Goal: Information Seeking & Learning: Compare options

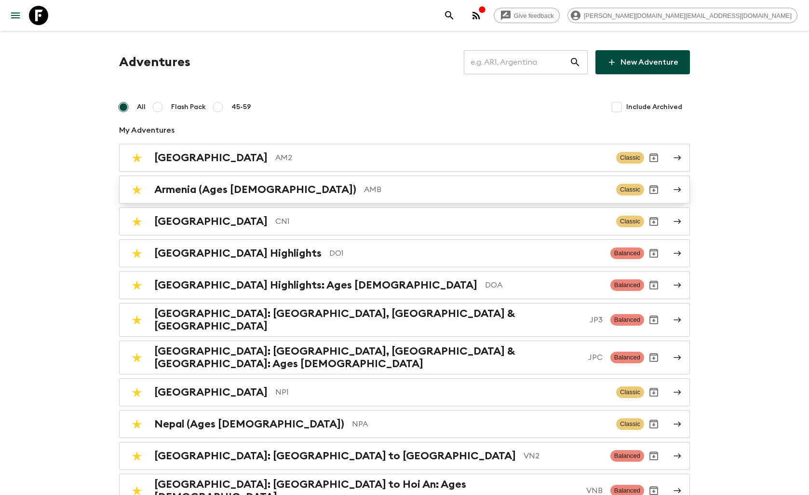
scroll to position [54, 0]
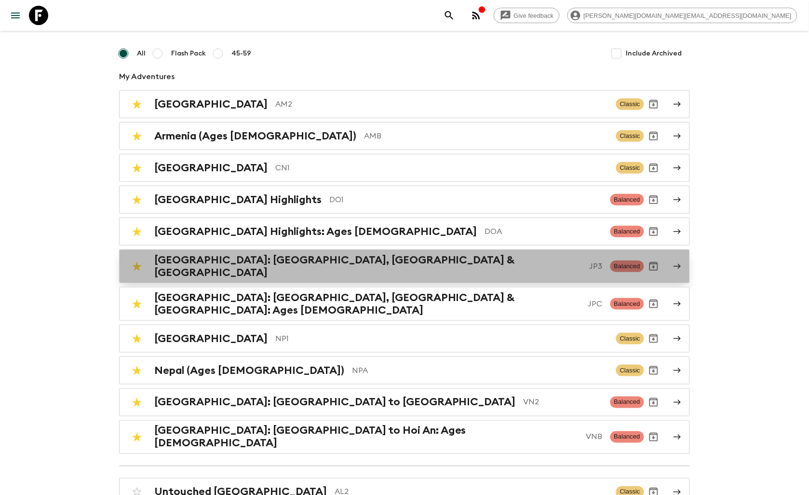
click at [233, 266] on h2 "[GEOGRAPHIC_DATA]: [GEOGRAPHIC_DATA], [GEOGRAPHIC_DATA] & [GEOGRAPHIC_DATA]" at bounding box center [368, 266] width 428 height 25
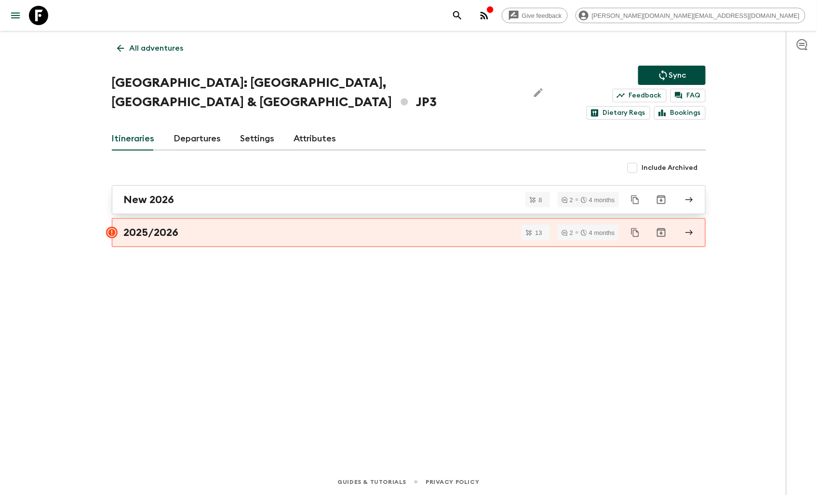
click at [185, 193] on div "New 2026" at bounding box center [399, 199] width 551 height 13
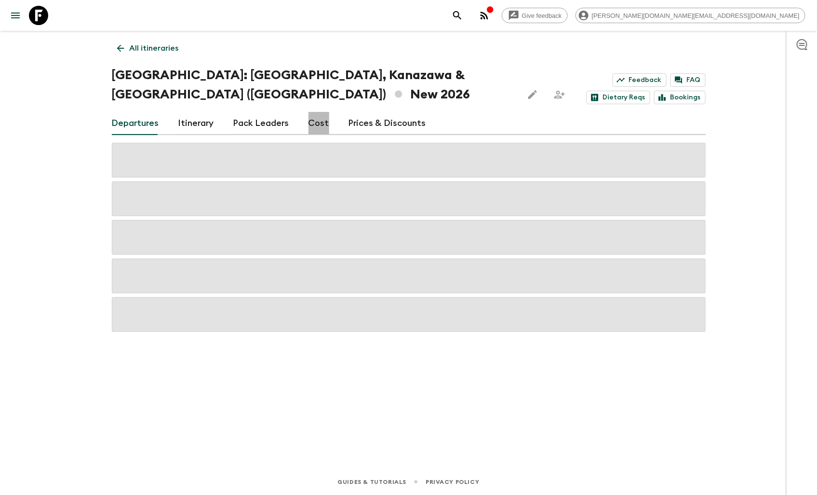
click at [314, 112] on link "Cost" at bounding box center [318, 123] width 21 height 23
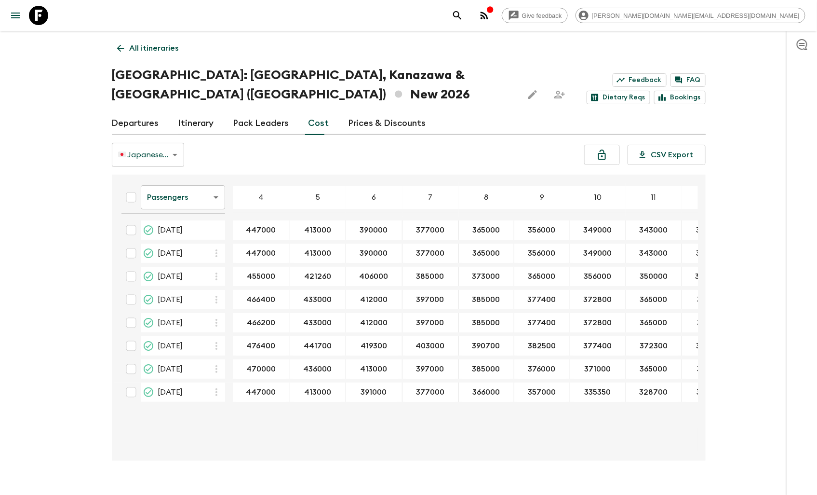
click at [157, 48] on p "All itineraries" at bounding box center [154, 48] width 49 height 12
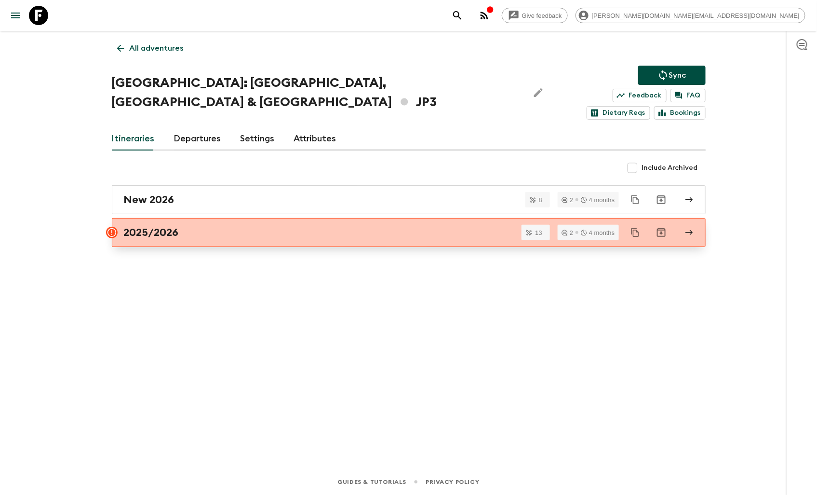
click at [235, 226] on div "2025/2026" at bounding box center [399, 232] width 551 height 13
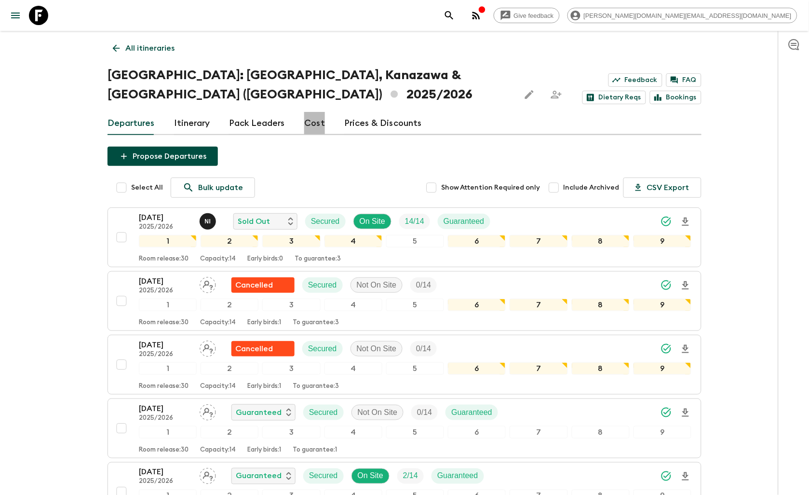
click at [317, 112] on link "Cost" at bounding box center [314, 123] width 21 height 23
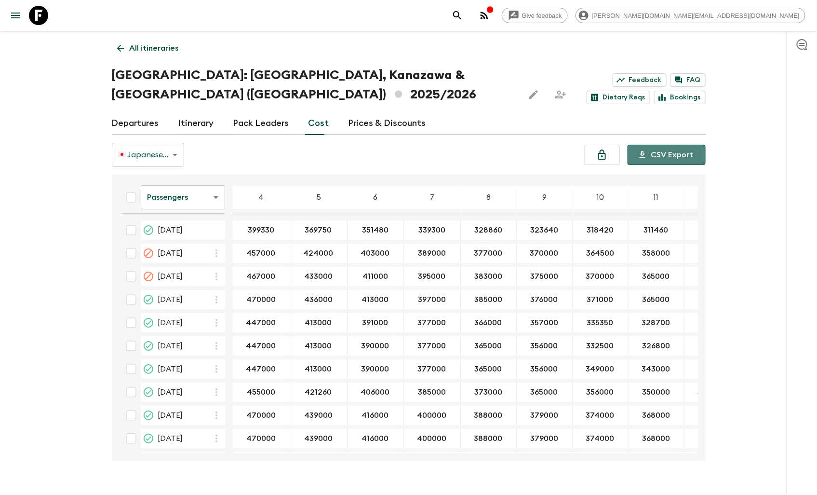
click at [676, 145] on button "CSV Export" at bounding box center [667, 155] width 78 height 20
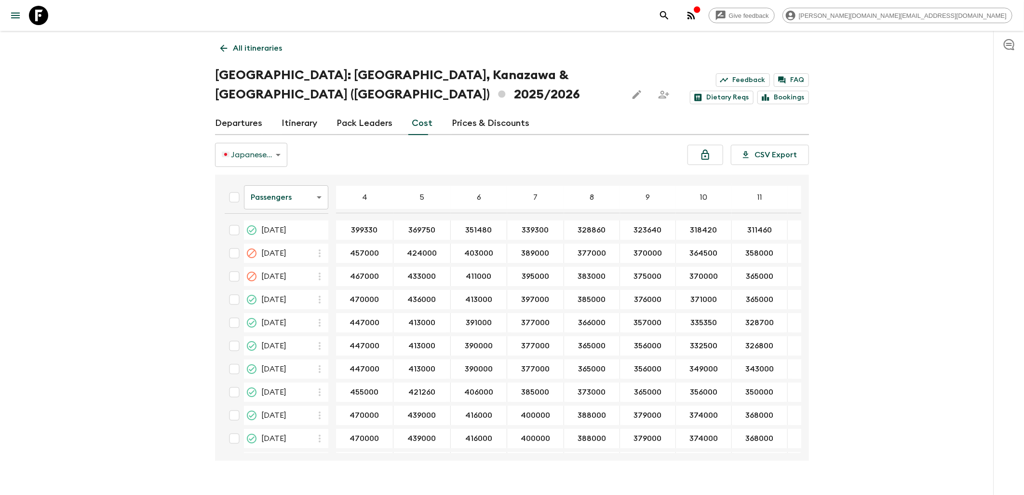
click at [220, 45] on icon at bounding box center [223, 48] width 11 height 11
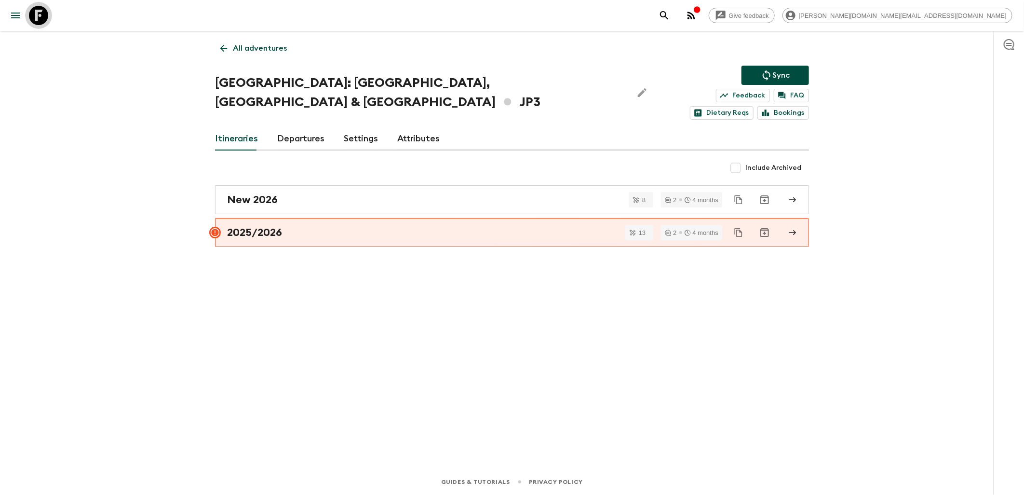
click at [44, 21] on icon at bounding box center [38, 15] width 19 height 19
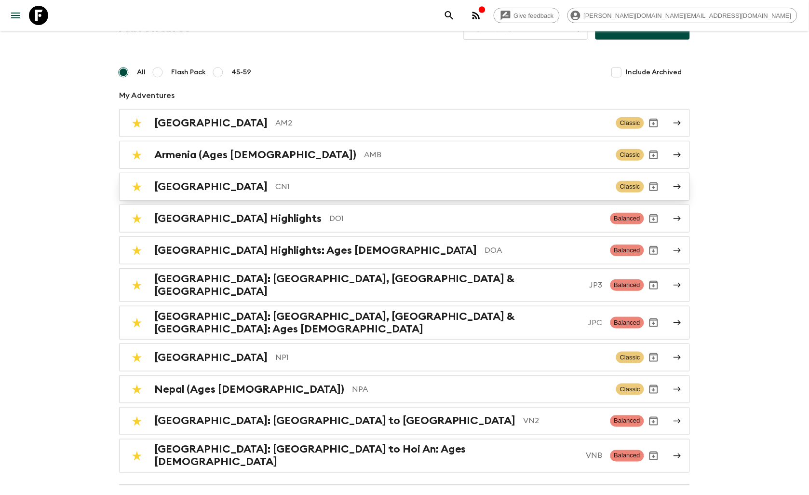
scroll to position [54, 0]
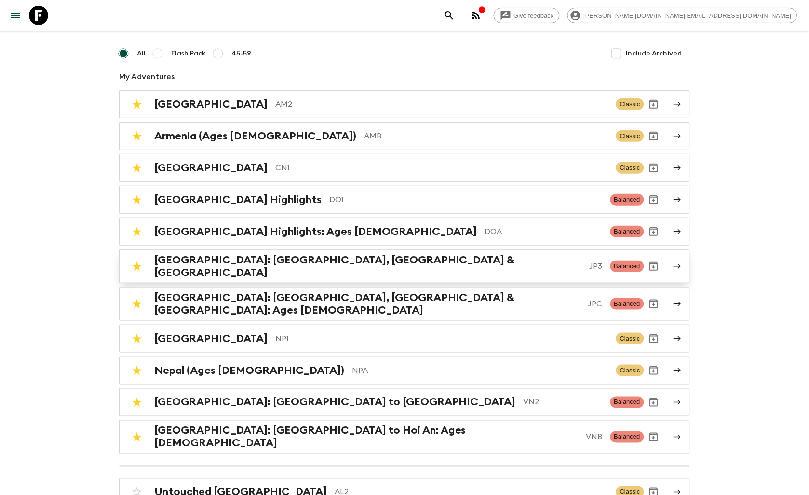
click at [237, 265] on h2 "[GEOGRAPHIC_DATA]: [GEOGRAPHIC_DATA], [GEOGRAPHIC_DATA] & [GEOGRAPHIC_DATA]" at bounding box center [368, 266] width 428 height 25
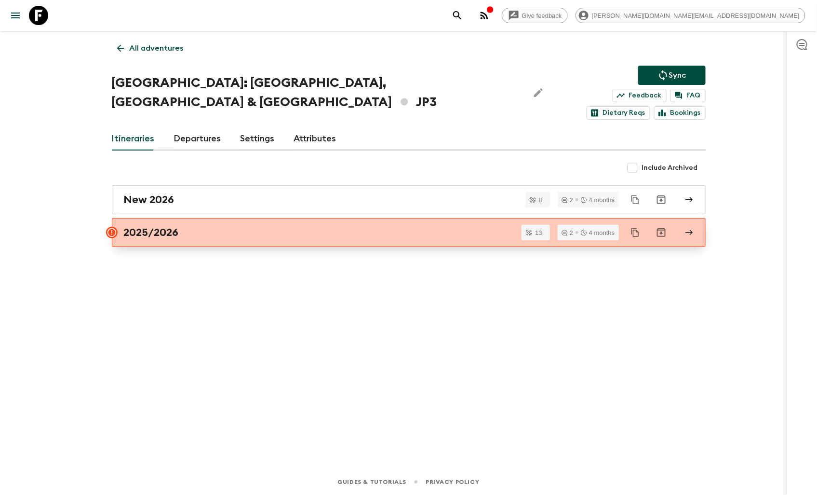
click at [281, 226] on div "2025/2026" at bounding box center [399, 232] width 551 height 13
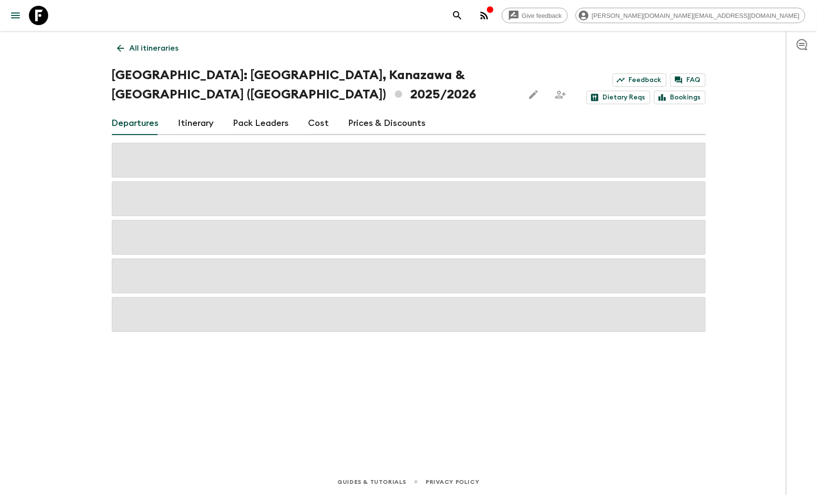
click at [320, 112] on link "Cost" at bounding box center [318, 123] width 21 height 23
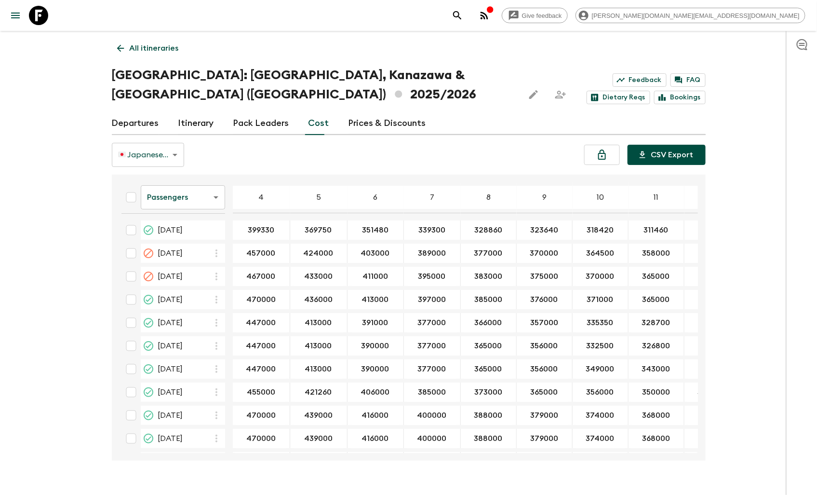
click at [670, 145] on button "CSV Export" at bounding box center [667, 155] width 78 height 20
click at [119, 44] on icon at bounding box center [120, 48] width 11 height 11
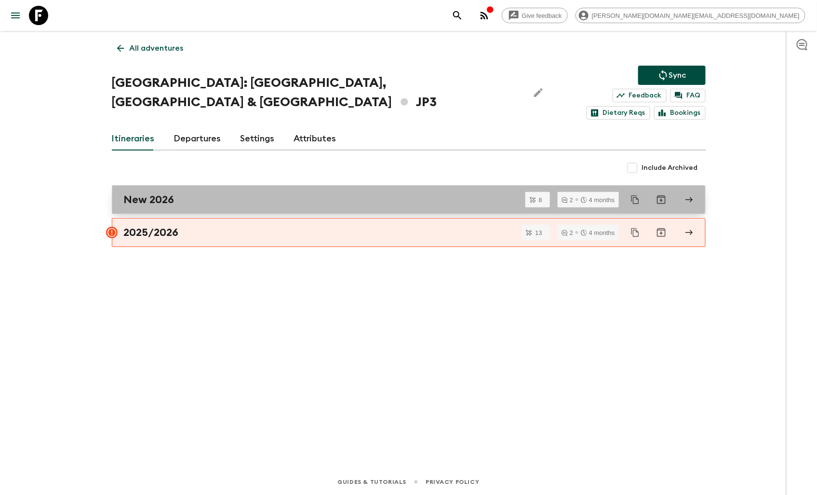
click at [206, 193] on div "New 2026" at bounding box center [399, 199] width 551 height 13
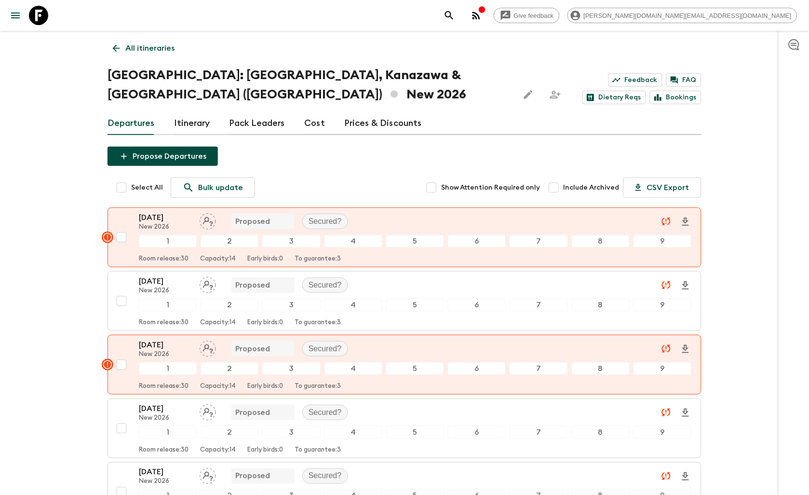
click at [314, 112] on link "Cost" at bounding box center [314, 123] width 21 height 23
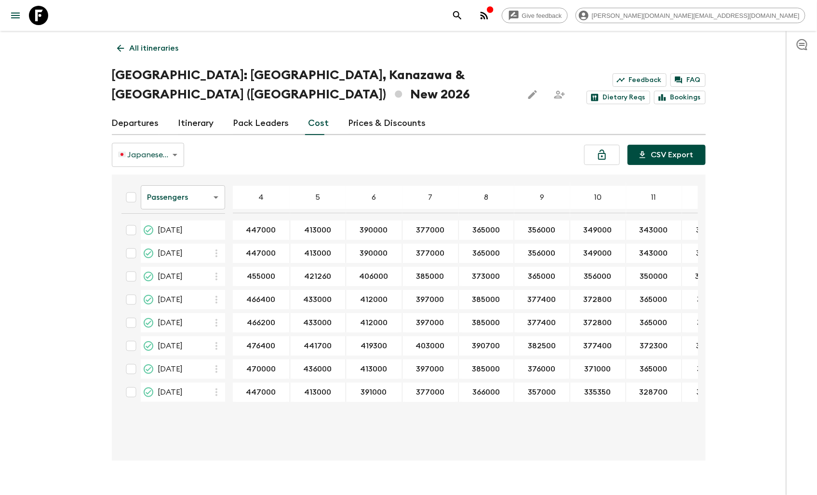
click at [658, 145] on button "CSV Export" at bounding box center [667, 155] width 78 height 20
click at [590, 112] on div "Departures Itinerary Pack Leaders Cost Prices & Discounts" at bounding box center [409, 123] width 594 height 23
click at [675, 145] on button "CSV Export" at bounding box center [667, 155] width 78 height 20
click at [125, 45] on icon at bounding box center [120, 48] width 11 height 11
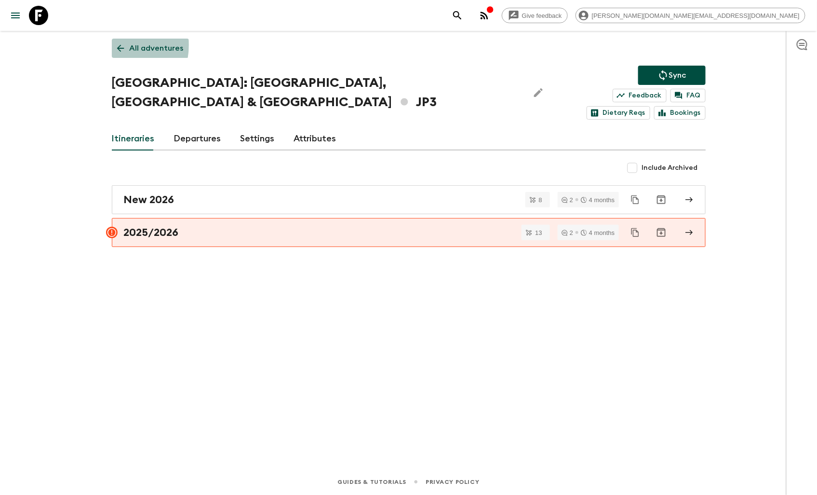
click at [116, 45] on icon at bounding box center [120, 48] width 11 height 11
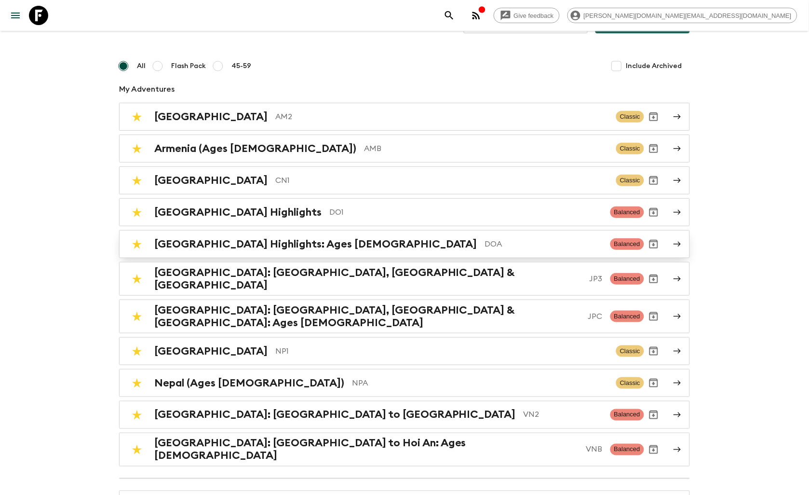
scroll to position [54, 0]
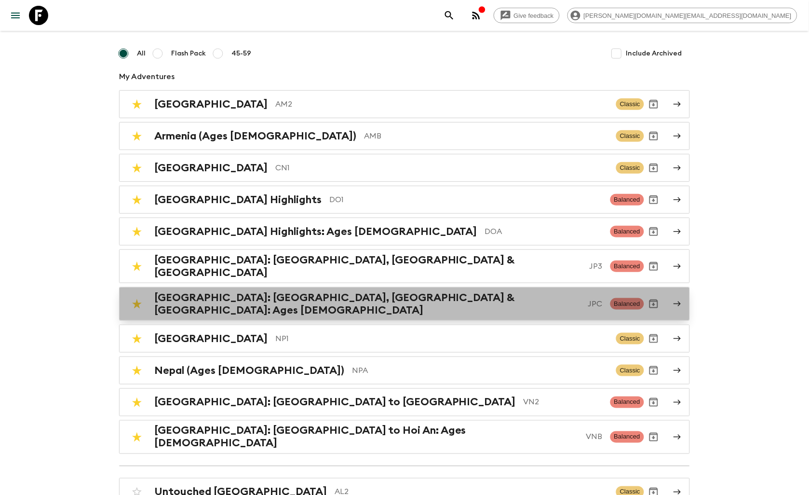
click at [257, 294] on h2 "Japan: Kyoto, Kanazawa & Tokyo: Ages 45-59" at bounding box center [367, 303] width 426 height 25
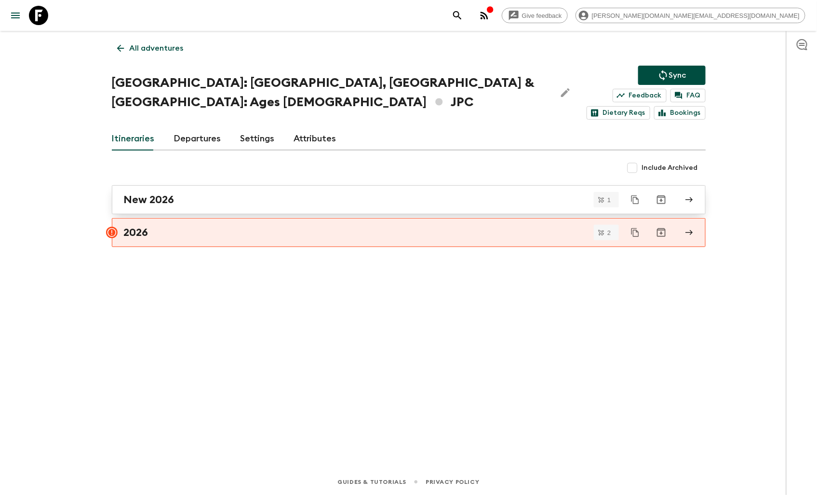
click at [214, 193] on div "New 2026" at bounding box center [399, 199] width 551 height 13
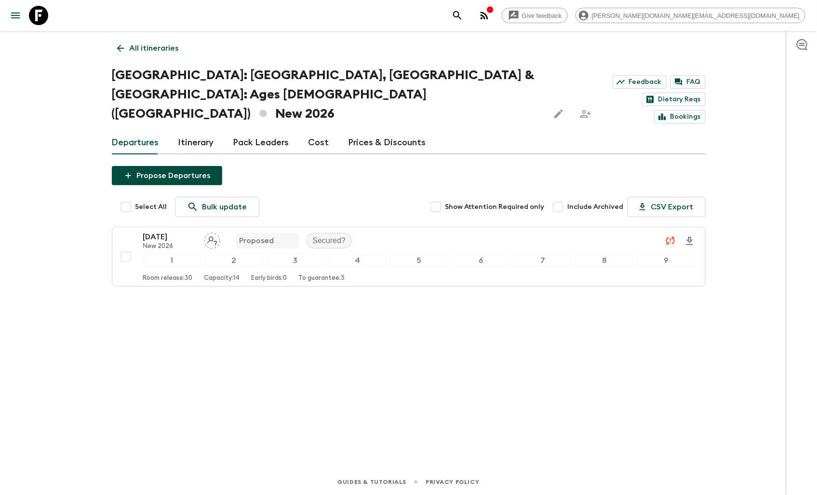
click at [313, 131] on link "Cost" at bounding box center [318, 142] width 21 height 23
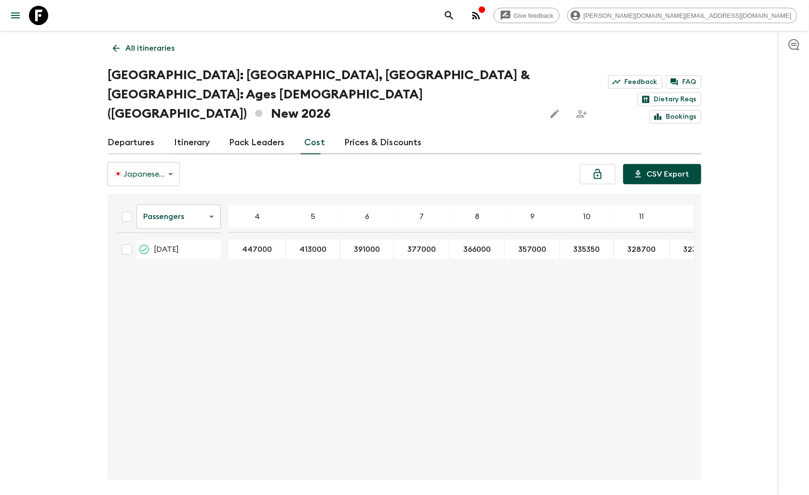
click at [677, 164] on button "CSV Export" at bounding box center [662, 174] width 78 height 20
click at [35, 19] on icon at bounding box center [38, 15] width 19 height 19
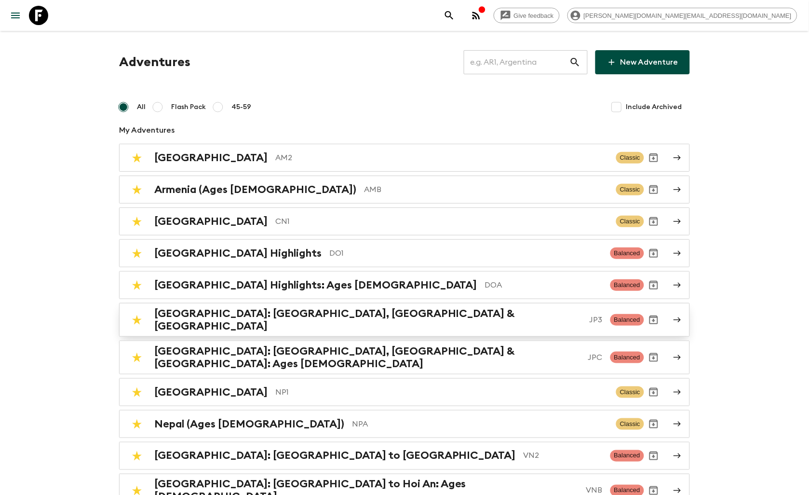
click at [324, 323] on div "Japan: Kyoto, Kanazawa & Tokyo JP3 Balanced" at bounding box center [385, 319] width 517 height 25
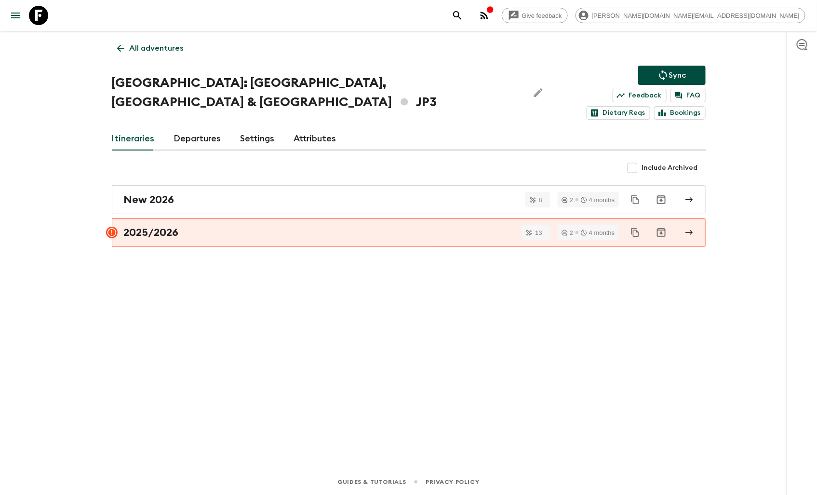
click at [148, 279] on div "All adventures Japan: Kyoto, Kanazawa & Tokyo JP3 Sync Feedback FAQ Dietary Req…" at bounding box center [408, 236] width 617 height 411
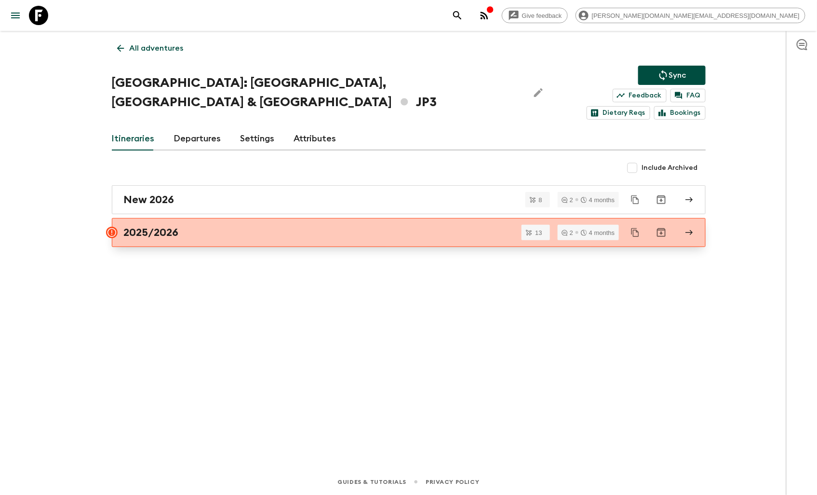
click at [178, 225] on link "2025/2026" at bounding box center [409, 232] width 594 height 29
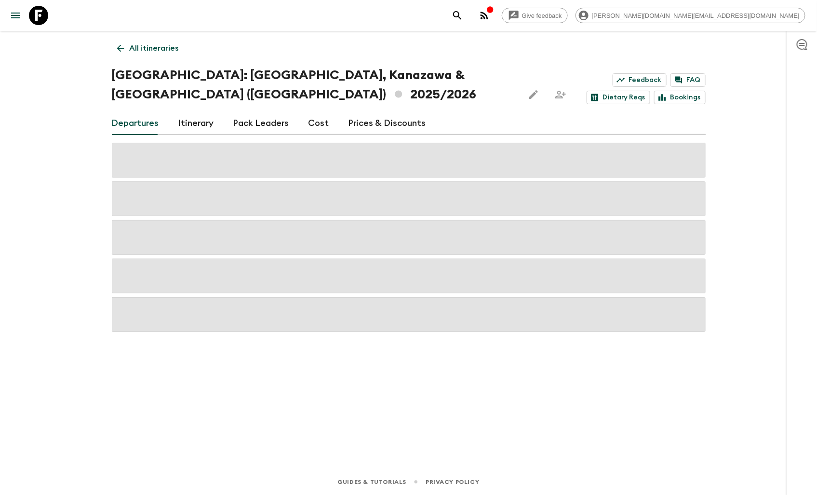
click at [308, 112] on link "Cost" at bounding box center [318, 123] width 21 height 23
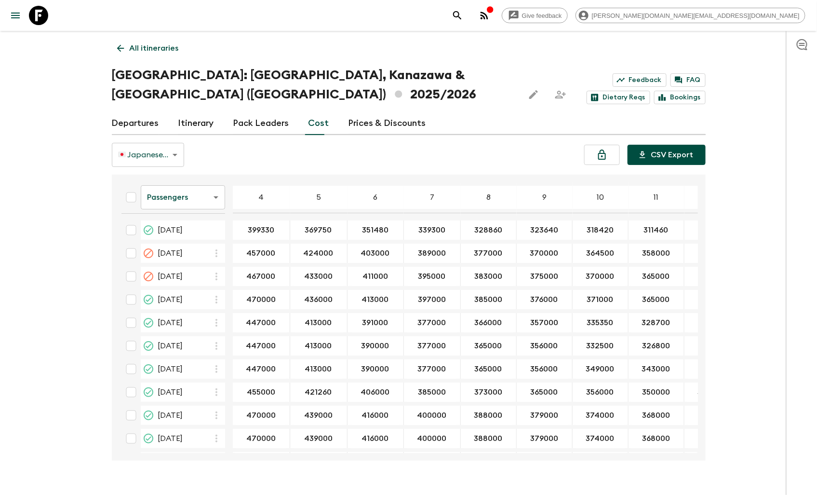
click at [647, 150] on icon "button" at bounding box center [643, 155] width 10 height 10
click at [117, 45] on icon at bounding box center [120, 48] width 11 height 11
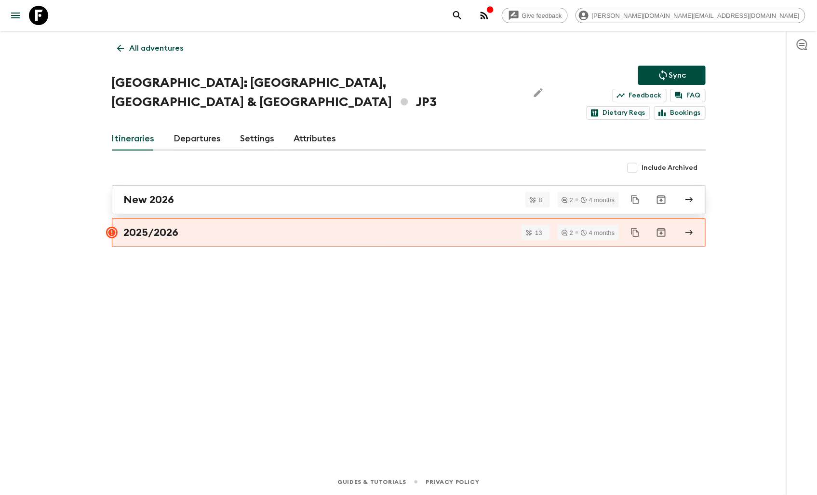
click at [193, 193] on div "New 2026" at bounding box center [399, 199] width 551 height 13
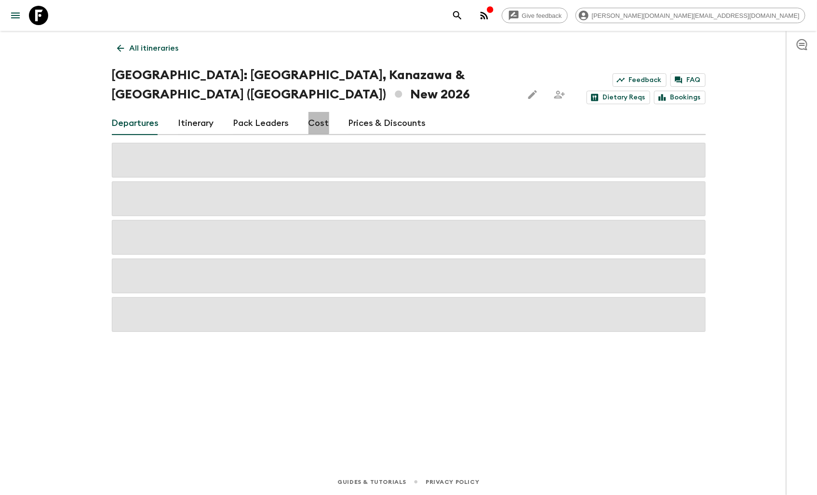
click at [310, 112] on link "Cost" at bounding box center [318, 123] width 21 height 23
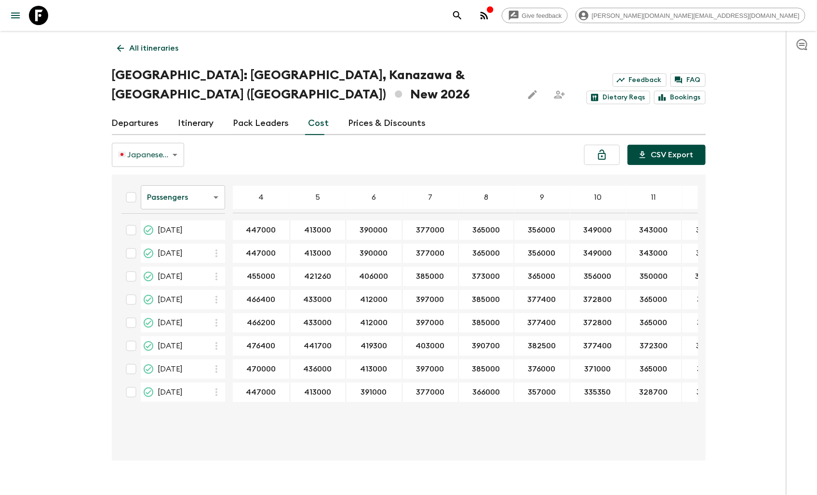
click at [659, 145] on button "CSV Export" at bounding box center [667, 155] width 78 height 20
click at [29, 13] on icon at bounding box center [38, 15] width 19 height 19
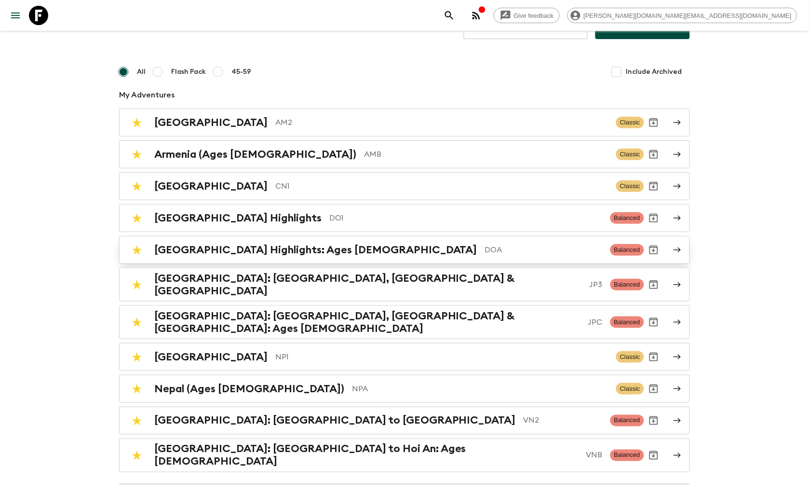
scroll to position [54, 0]
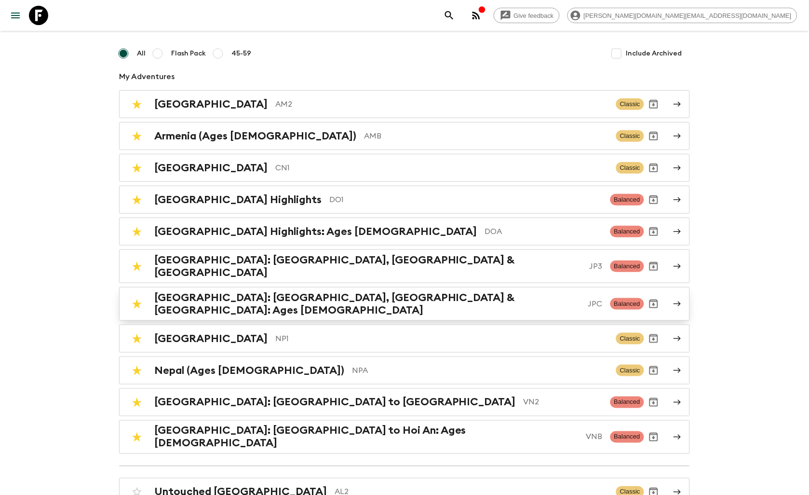
click at [261, 291] on div "Japan: Kyoto, Kanazawa & Tokyo: Ages 45-59 JPC Balanced" at bounding box center [385, 303] width 517 height 25
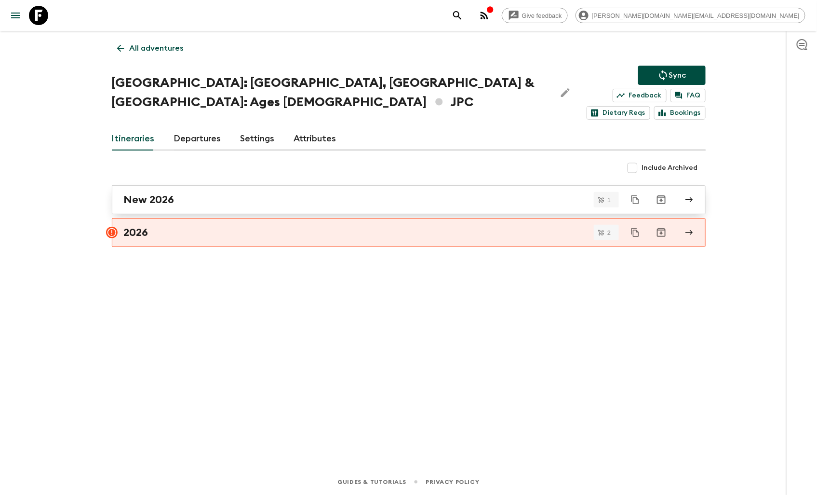
click at [177, 193] on div "New 2026" at bounding box center [399, 199] width 551 height 13
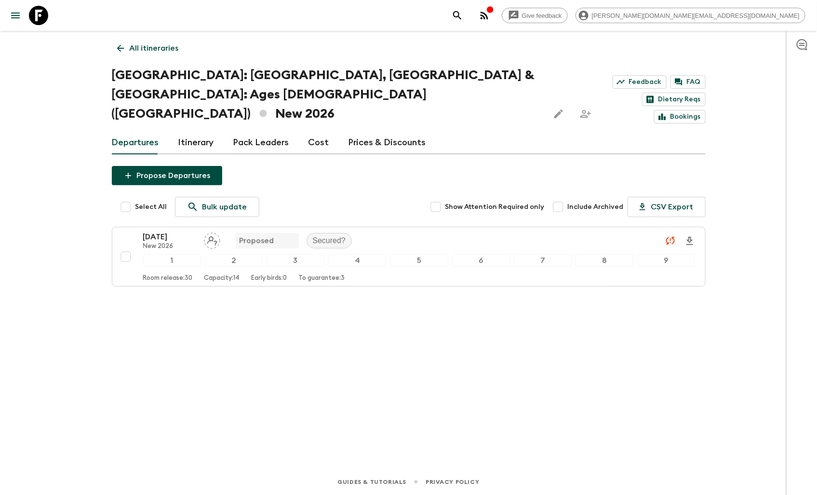
click at [310, 131] on link "Cost" at bounding box center [318, 142] width 21 height 23
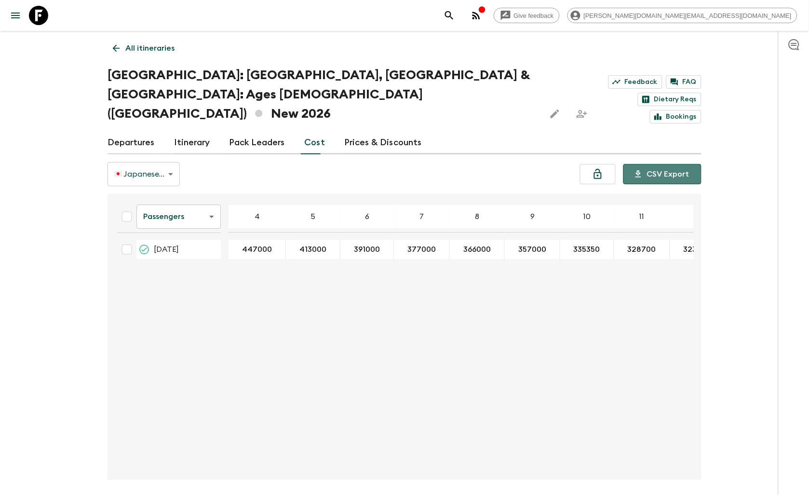
click at [684, 164] on button "CSV Export" at bounding box center [662, 174] width 78 height 20
click at [428, 14] on div "Give feedback james.cm+1@flashpack.com" at bounding box center [404, 15] width 809 height 31
click at [120, 46] on icon at bounding box center [116, 48] width 11 height 11
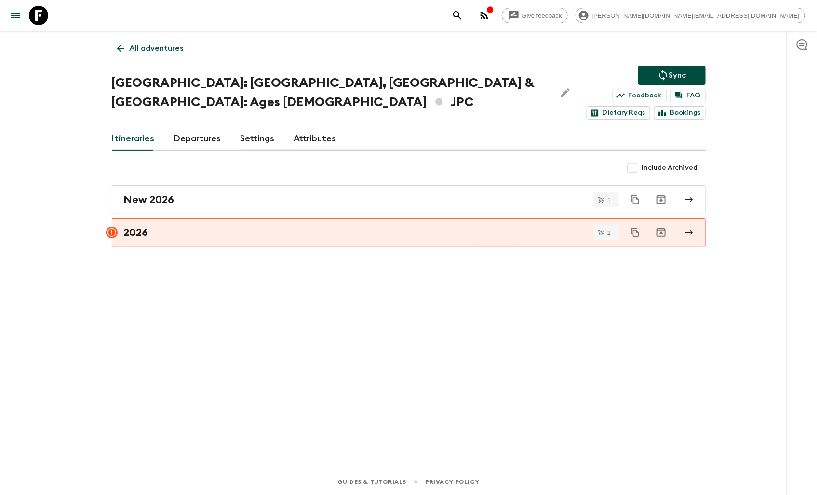
click at [47, 16] on icon at bounding box center [38, 15] width 19 height 19
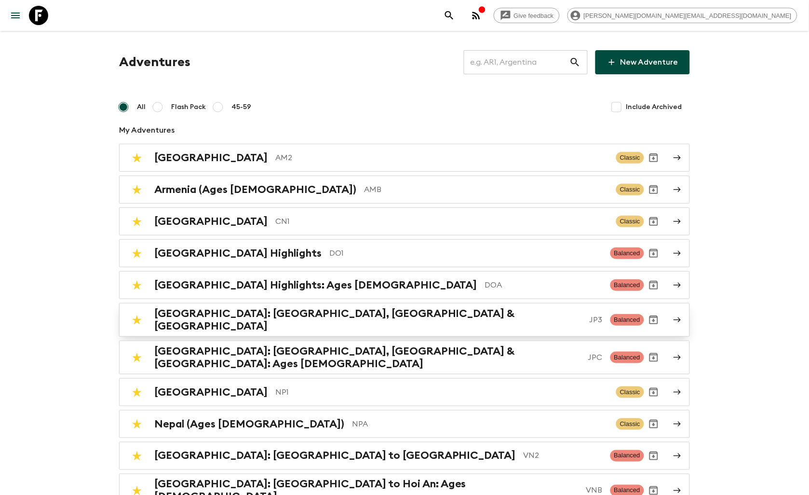
click at [589, 317] on p "JP3" at bounding box center [595, 320] width 13 height 12
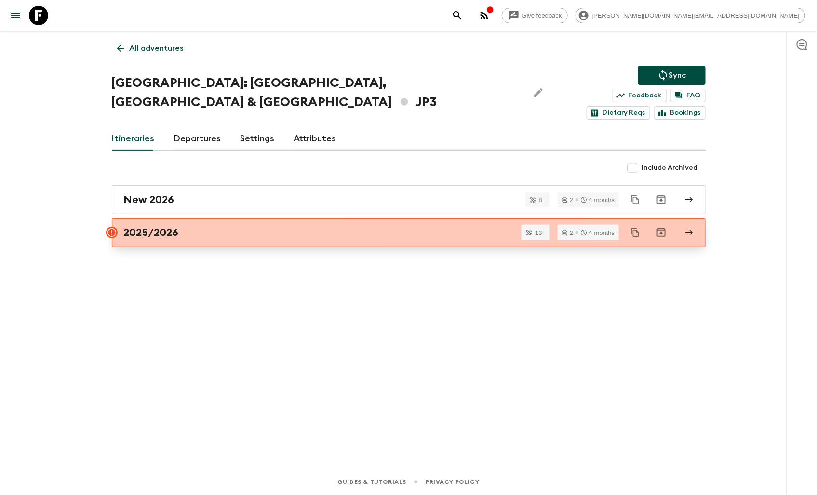
click at [164, 226] on h2 "2025/2026" at bounding box center [151, 232] width 55 height 13
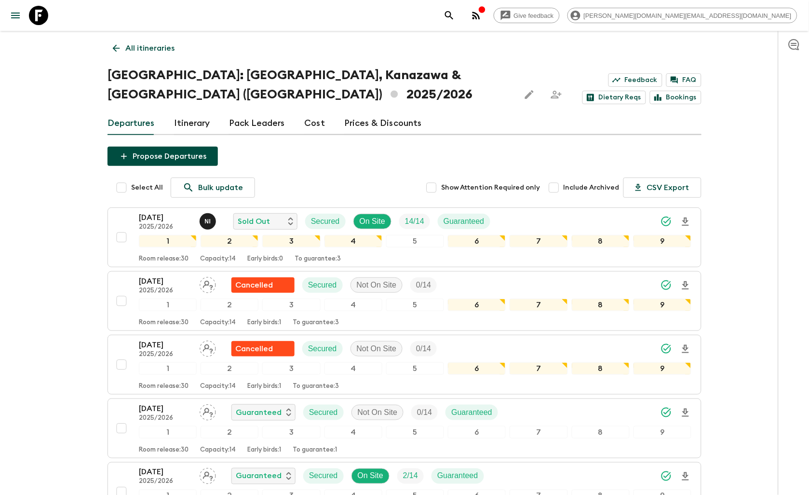
click at [298, 112] on div "Departures Itinerary Pack Leaders Cost Prices & Discounts" at bounding box center [404, 123] width 594 height 23
click at [304, 112] on link "Cost" at bounding box center [314, 123] width 21 height 23
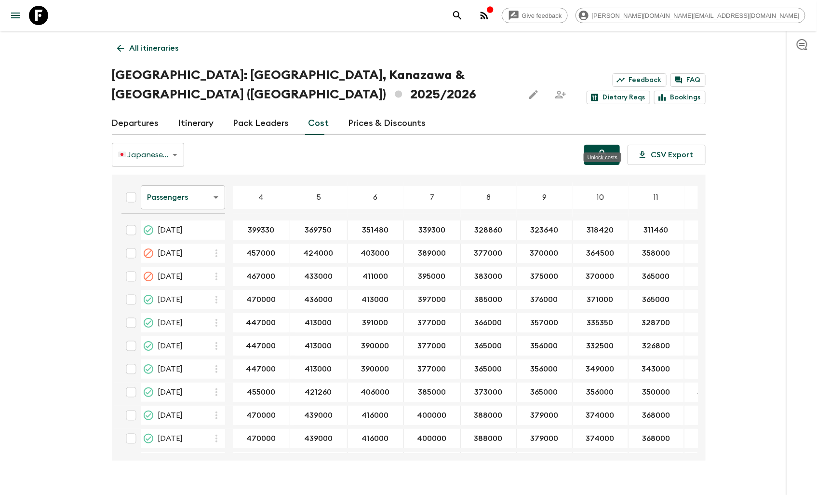
click at [589, 145] on button "Unlock costs" at bounding box center [602, 155] width 36 height 20
click at [123, 43] on icon at bounding box center [120, 48] width 11 height 11
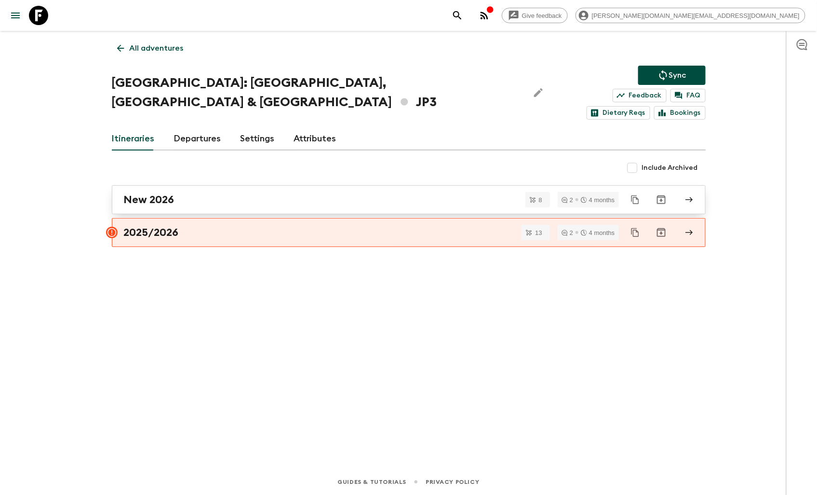
click at [208, 193] on div "New 2026" at bounding box center [399, 199] width 551 height 13
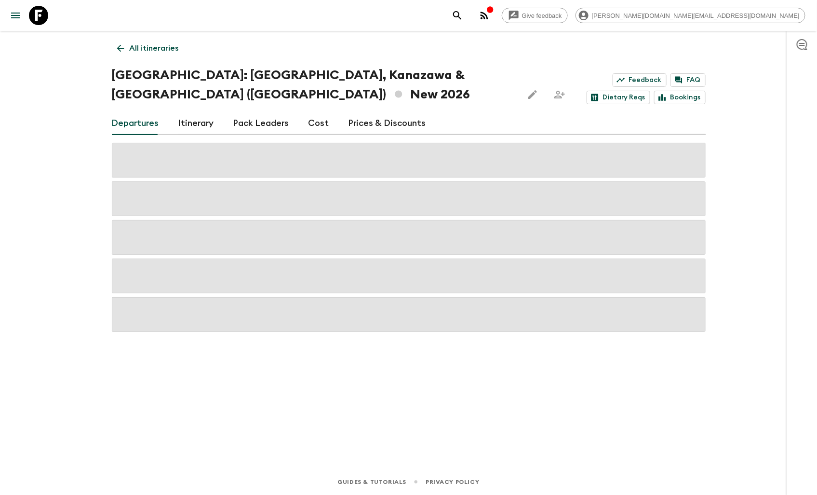
click at [312, 112] on link "Cost" at bounding box center [318, 123] width 21 height 23
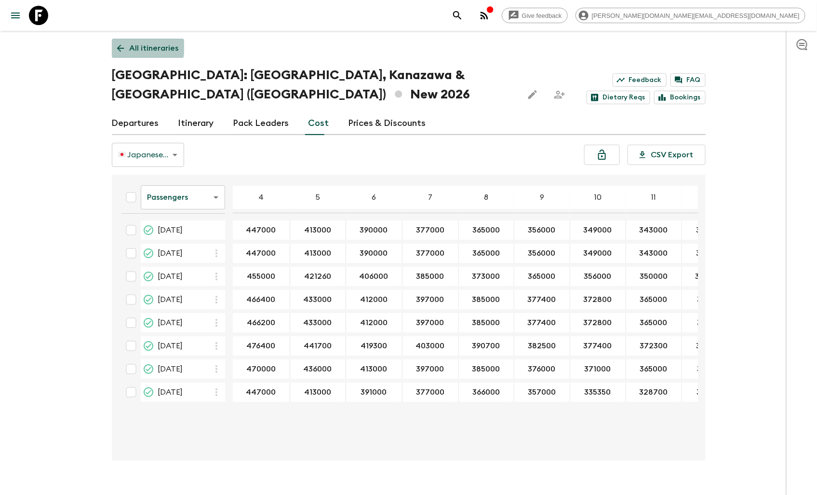
click at [118, 45] on icon at bounding box center [120, 48] width 11 height 11
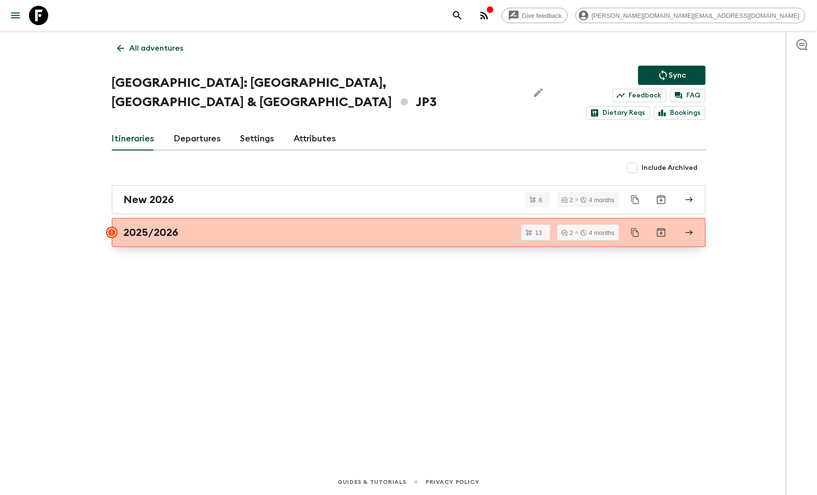
click at [206, 226] on div "2025/2026" at bounding box center [399, 232] width 551 height 13
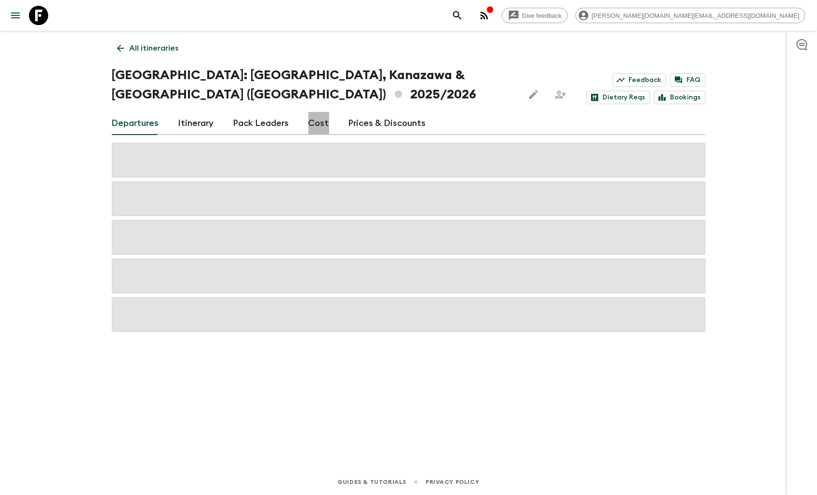
click at [316, 112] on link "Cost" at bounding box center [318, 123] width 21 height 23
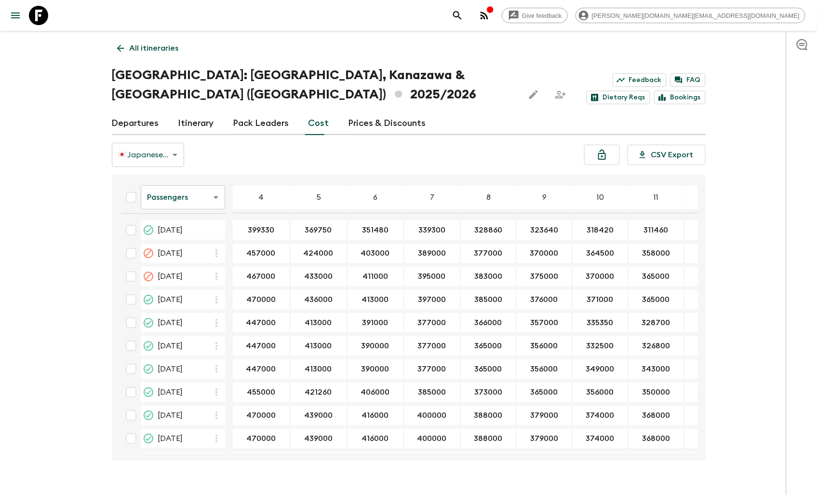
click at [135, 48] on p "All itineraries" at bounding box center [154, 48] width 49 height 12
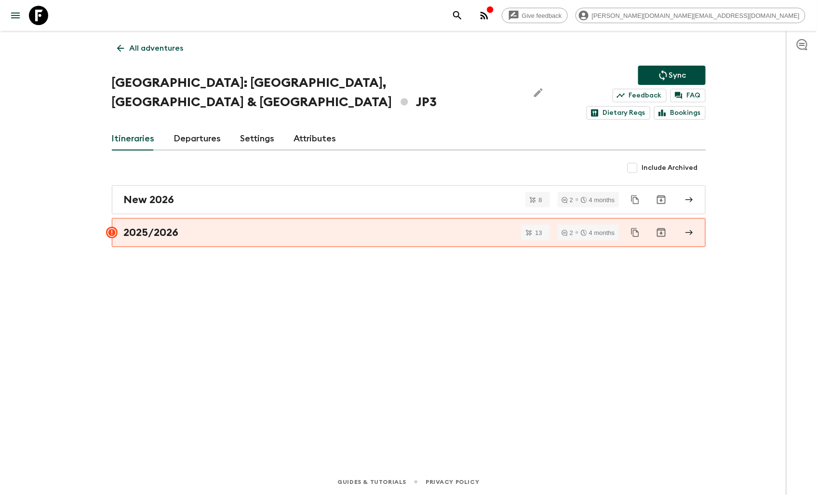
click at [456, 308] on div "All adventures Japan: Kyoto, Kanazawa & Tokyo JP3 Sync Feedback FAQ Dietary Req…" at bounding box center [408, 236] width 617 height 411
click at [533, 87] on icon "Edit Adventure Title" at bounding box center [539, 93] width 12 height 12
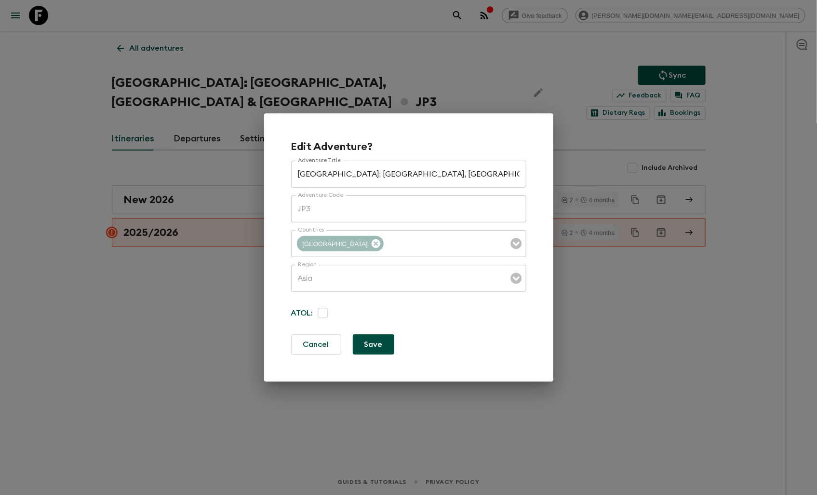
click at [412, 61] on div "Edit Adventure? Adventure Title Japan: Kyoto, Kanazawa & Tokyo Adventure Title …" at bounding box center [408, 247] width 817 height 495
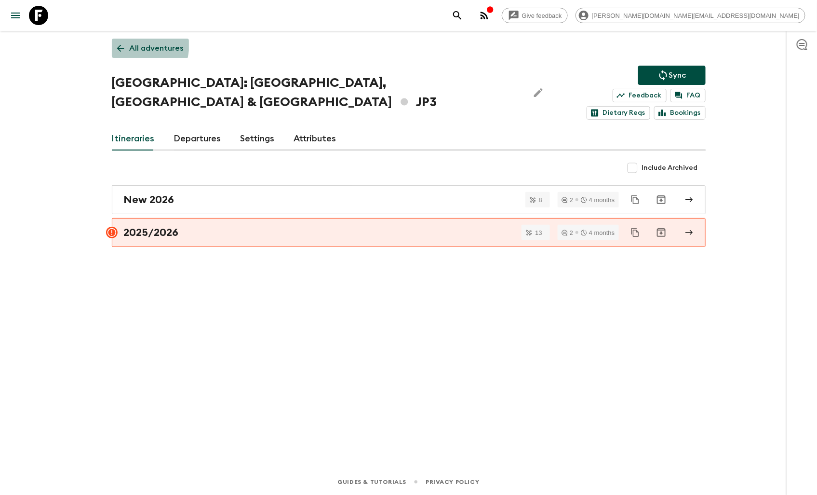
click at [114, 42] on link "All adventures" at bounding box center [150, 48] width 77 height 19
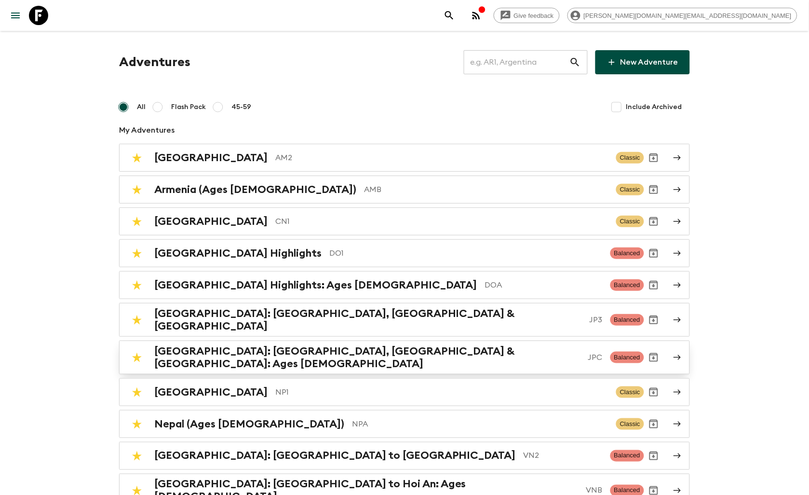
click at [330, 353] on h2 "Japan: Kyoto, Kanazawa & Tokyo: Ages 45-59" at bounding box center [367, 357] width 426 height 25
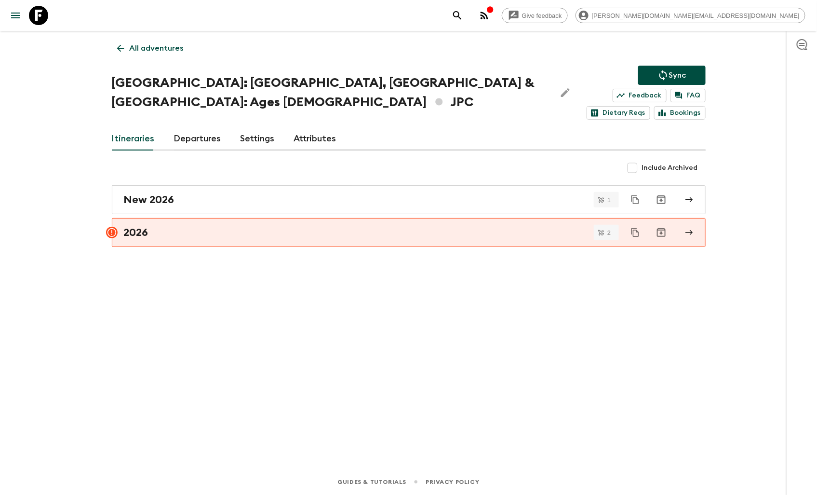
click at [418, 344] on div "All adventures Japan: Kyoto, Kanazawa & Tokyo: Ages 45-59 JPC Sync Feedback FAQ…" at bounding box center [408, 236] width 617 height 411
click at [123, 46] on icon at bounding box center [120, 48] width 11 height 11
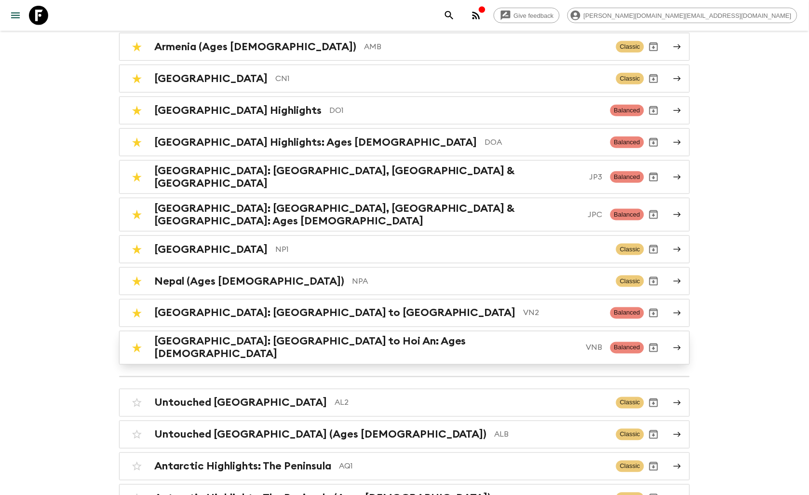
scroll to position [161, 0]
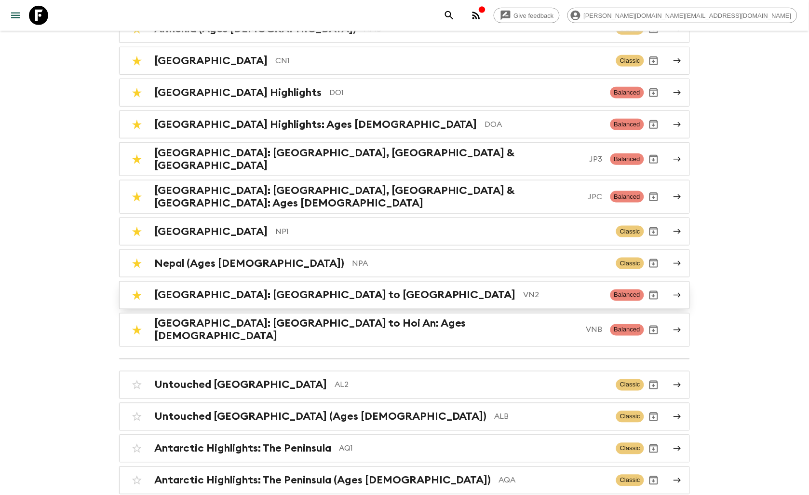
click at [282, 289] on div "Vietnam: Hanoi to Hoi An VN2" at bounding box center [378, 295] width 448 height 13
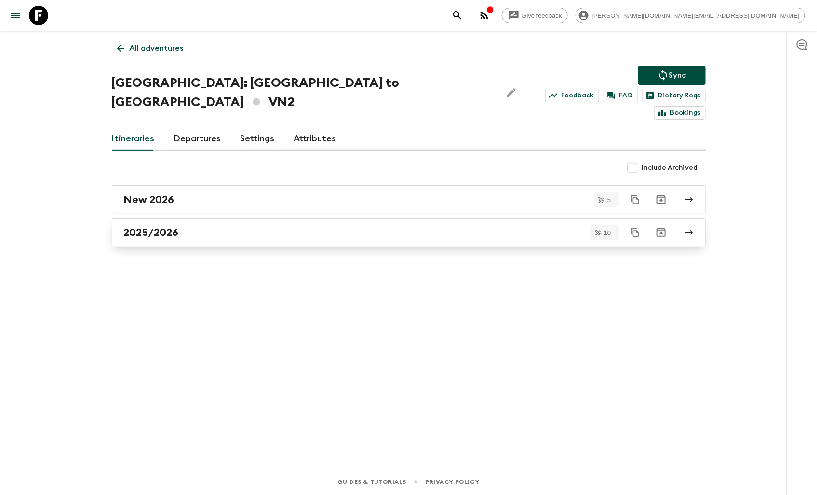
click at [193, 226] on div "2025/2026" at bounding box center [399, 232] width 551 height 13
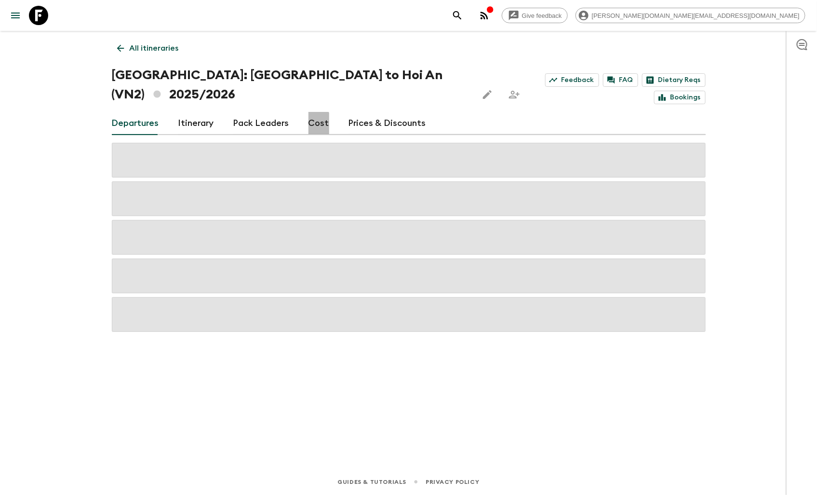
click at [315, 112] on link "Cost" at bounding box center [318, 123] width 21 height 23
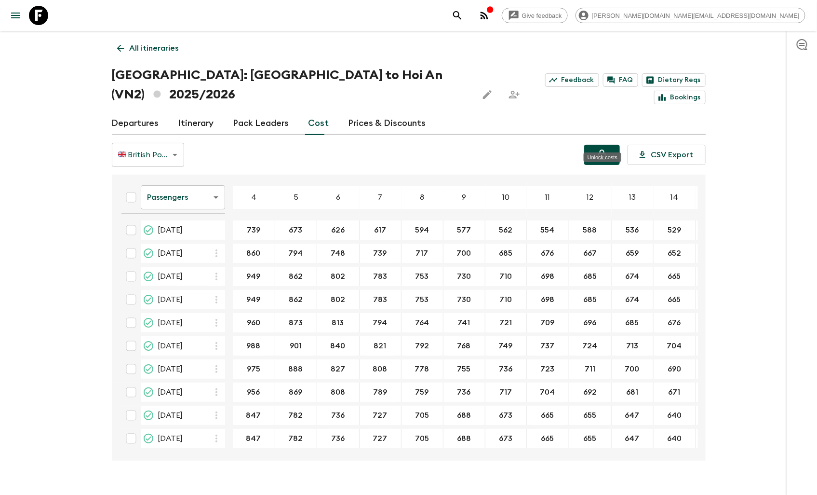
click at [605, 149] on icon "Unlock costs" at bounding box center [602, 155] width 12 height 12
click at [600, 149] on icon "Unlock costs" at bounding box center [602, 155] width 12 height 12
click at [122, 52] on icon at bounding box center [120, 48] width 11 height 11
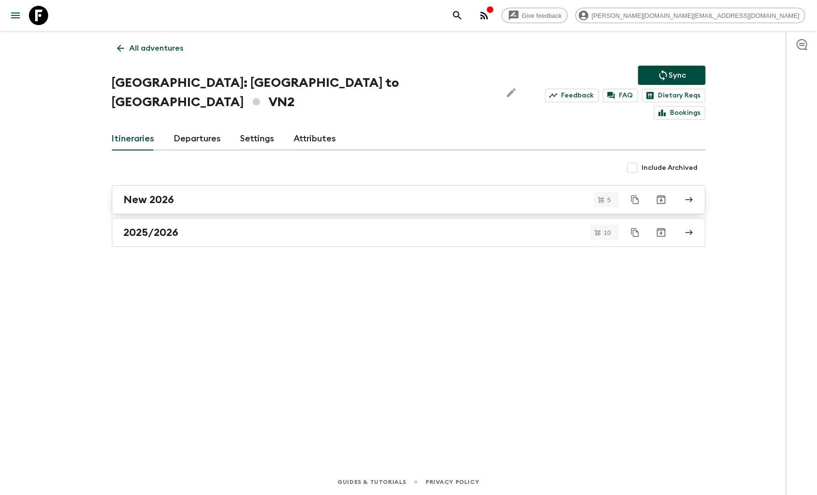
click at [183, 193] on div "New 2026" at bounding box center [399, 199] width 551 height 13
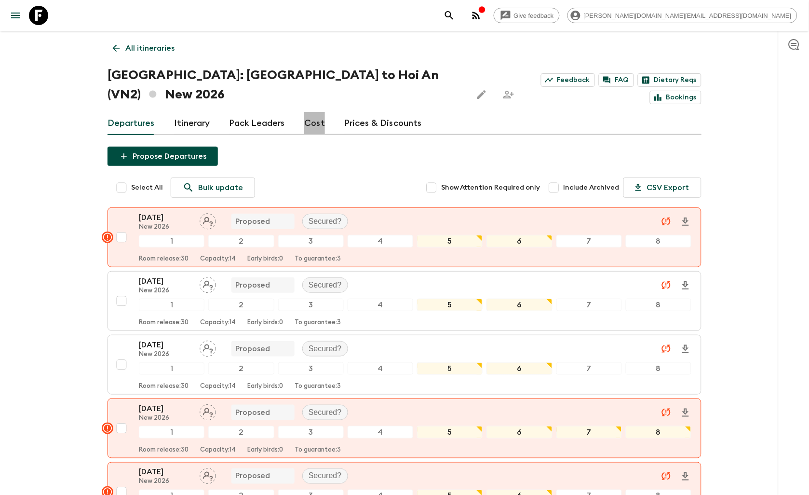
click at [314, 112] on link "Cost" at bounding box center [314, 123] width 21 height 23
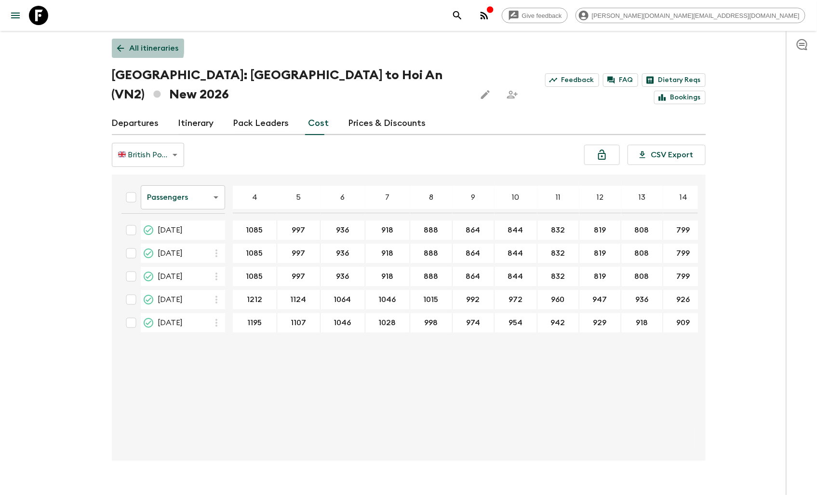
click at [120, 45] on icon at bounding box center [120, 48] width 7 height 7
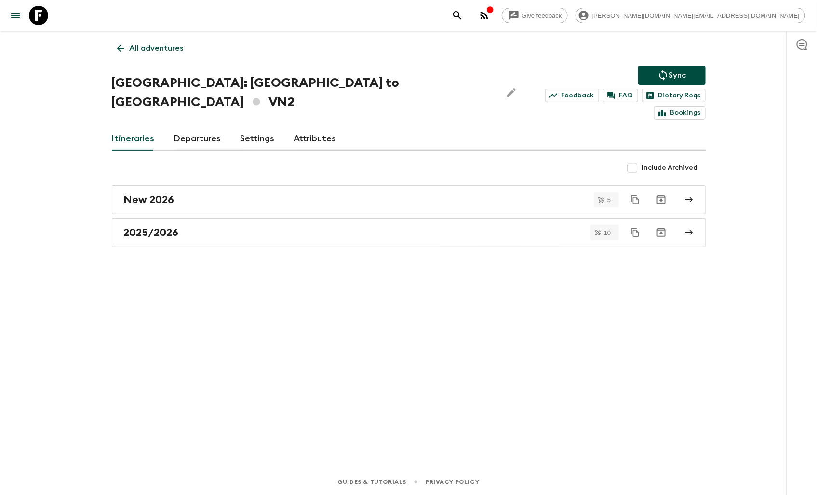
click at [120, 45] on icon at bounding box center [120, 48] width 7 height 7
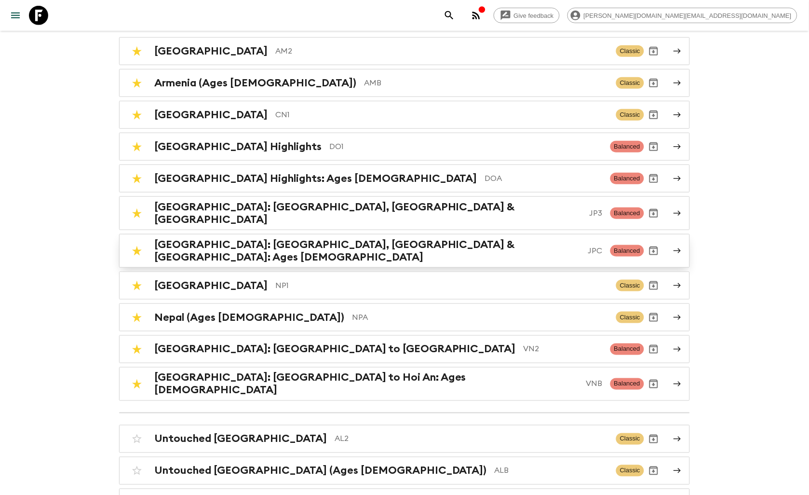
scroll to position [107, 0]
click at [285, 371] on h2 "[GEOGRAPHIC_DATA]: [GEOGRAPHIC_DATA] to Hoi An: Ages [DEMOGRAPHIC_DATA]" at bounding box center [366, 383] width 424 height 25
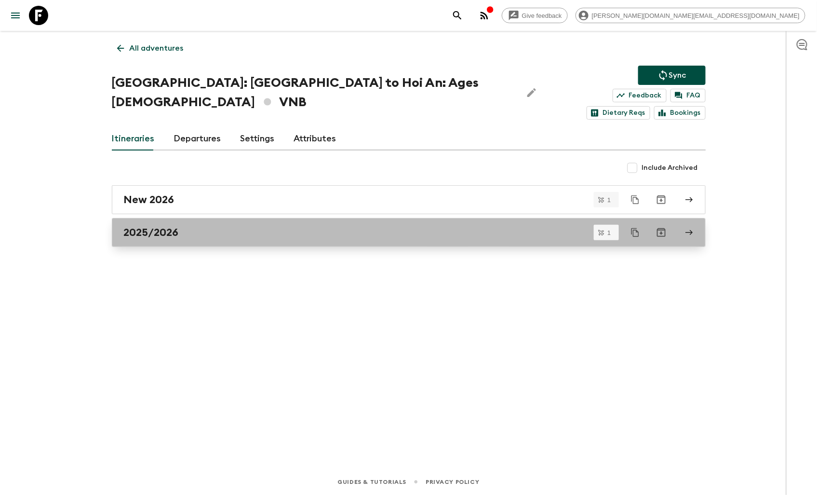
click at [184, 226] on div "2025/2026" at bounding box center [399, 232] width 551 height 13
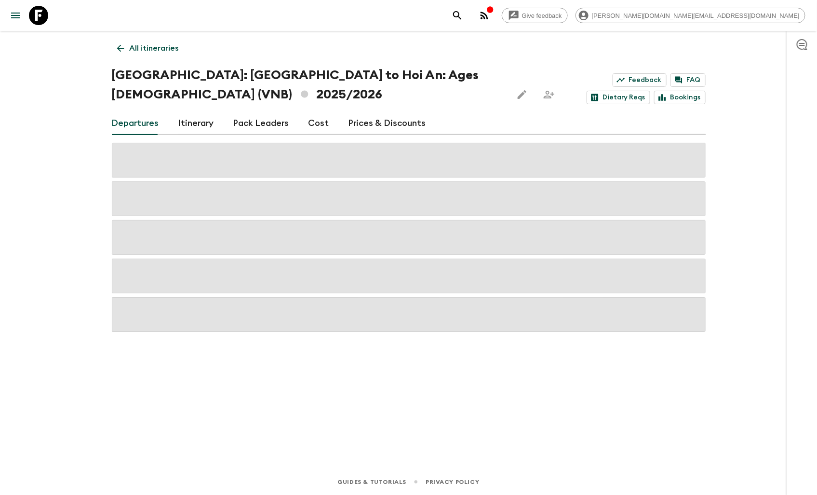
click at [321, 124] on link "Cost" at bounding box center [318, 123] width 21 height 23
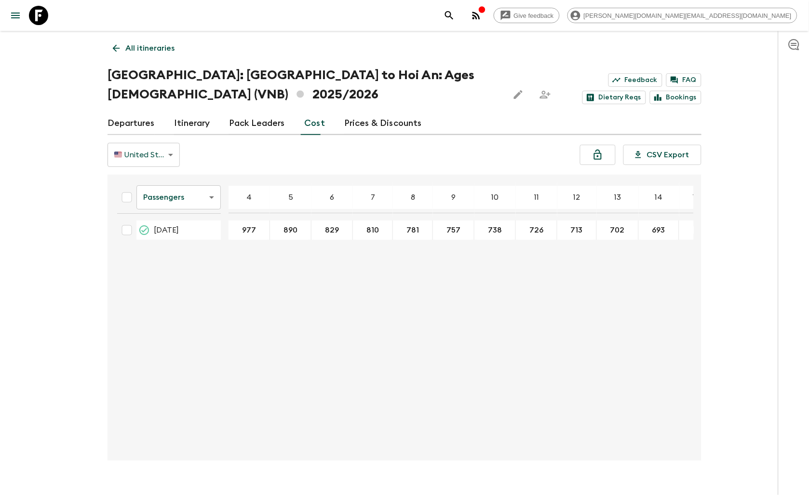
click at [119, 45] on icon at bounding box center [116, 48] width 11 height 11
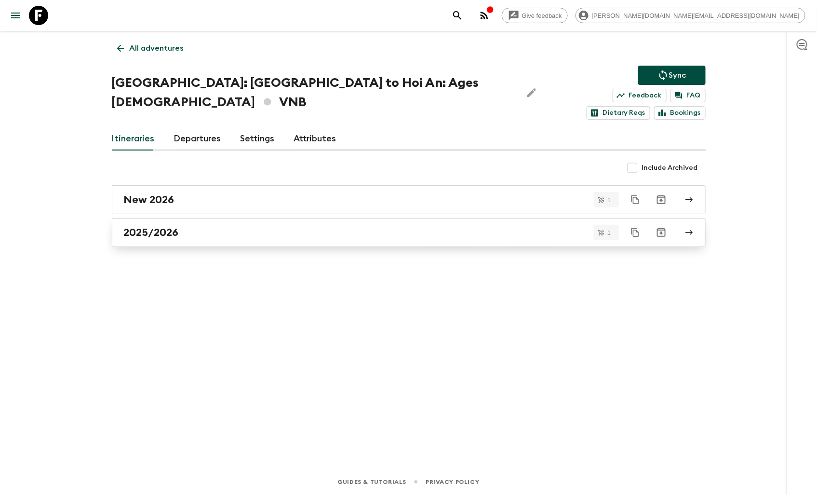
click at [181, 226] on div "2025/2026" at bounding box center [399, 232] width 551 height 13
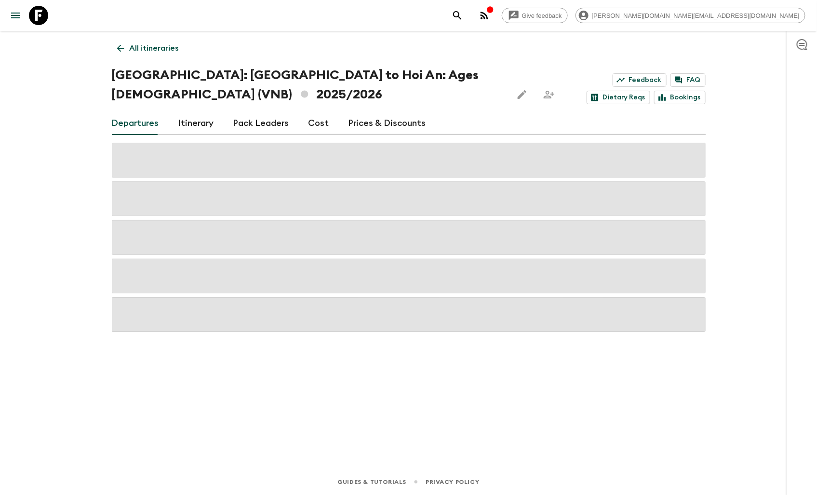
click at [313, 120] on link "Cost" at bounding box center [318, 123] width 21 height 23
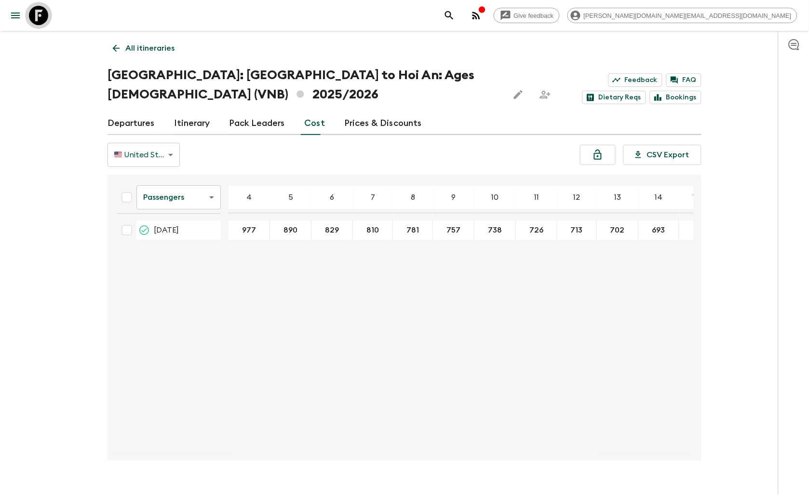
click at [40, 14] on icon at bounding box center [38, 15] width 19 height 19
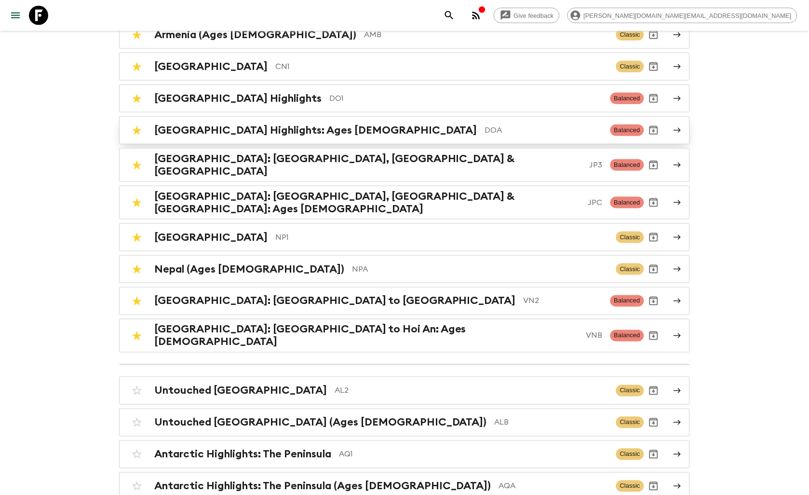
scroll to position [161, 0]
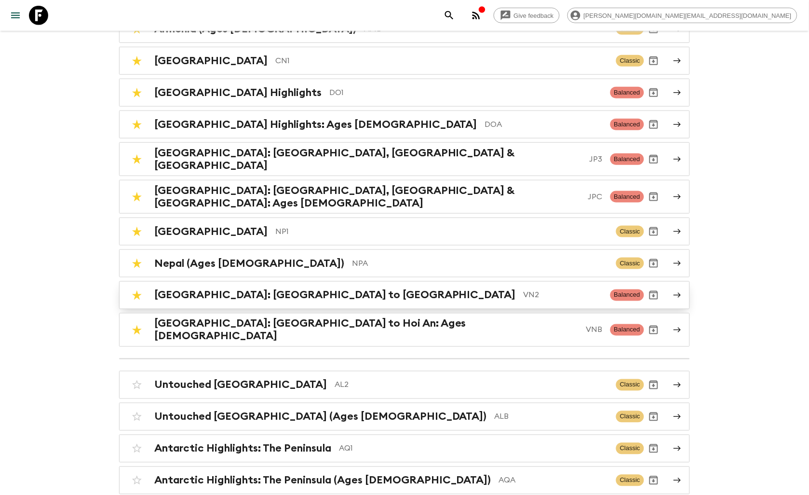
click at [201, 289] on h2 "Vietnam: Hanoi to Hoi An" at bounding box center [334, 295] width 361 height 13
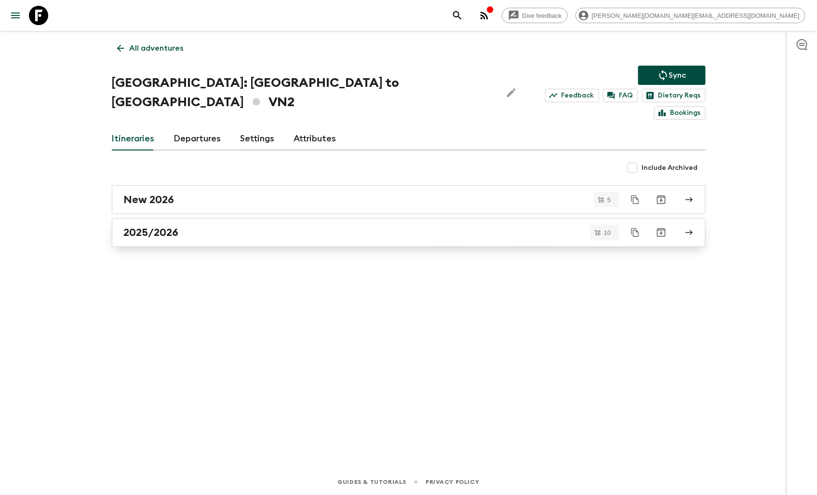
click at [172, 226] on h2 "2025/2026" at bounding box center [151, 232] width 55 height 13
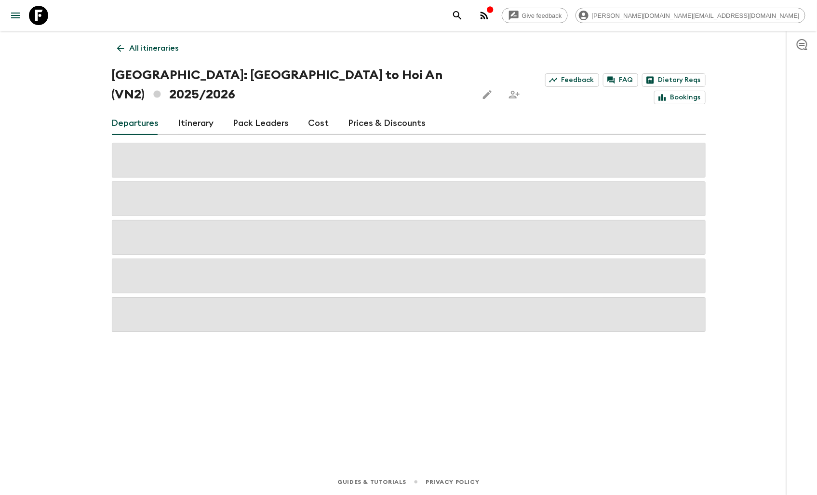
click at [317, 112] on link "Cost" at bounding box center [318, 123] width 21 height 23
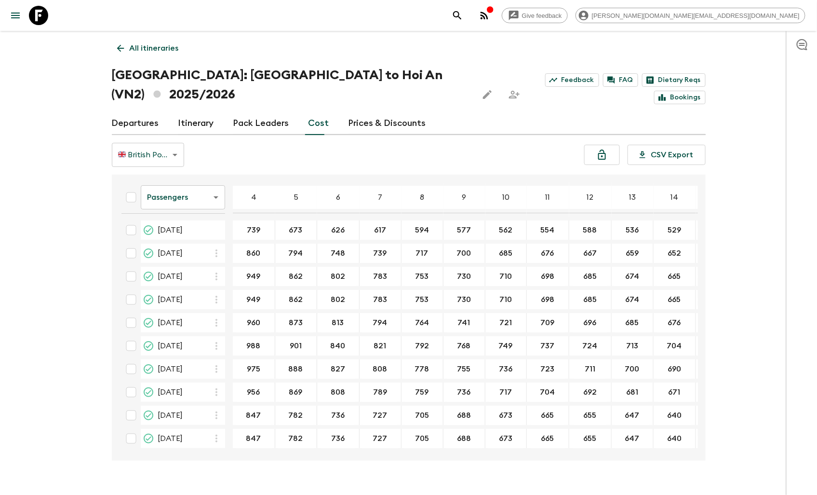
click at [174, 131] on body "Give feedback james.cm+1@flashpack.com All itineraries Vietnam: Hanoi to Hoi An…" at bounding box center [408, 256] width 817 height 513
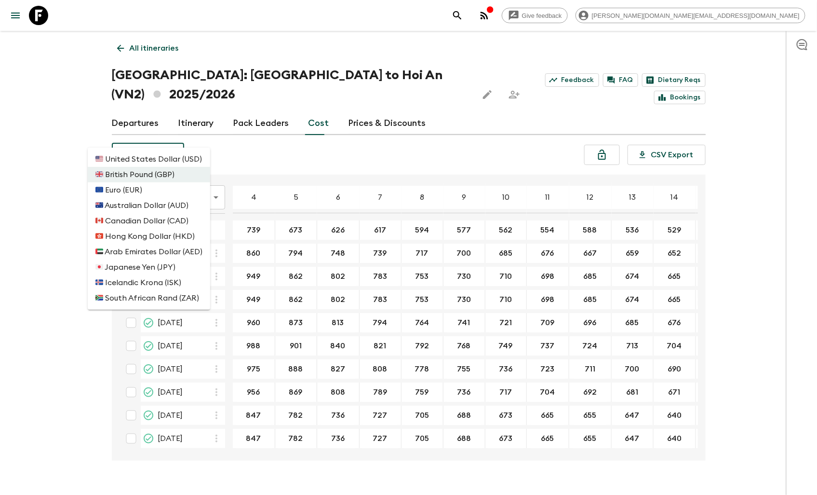
click at [152, 160] on li "🇺🇸 United States Dollar (USD)" at bounding box center [149, 158] width 122 height 15
type input "USD"
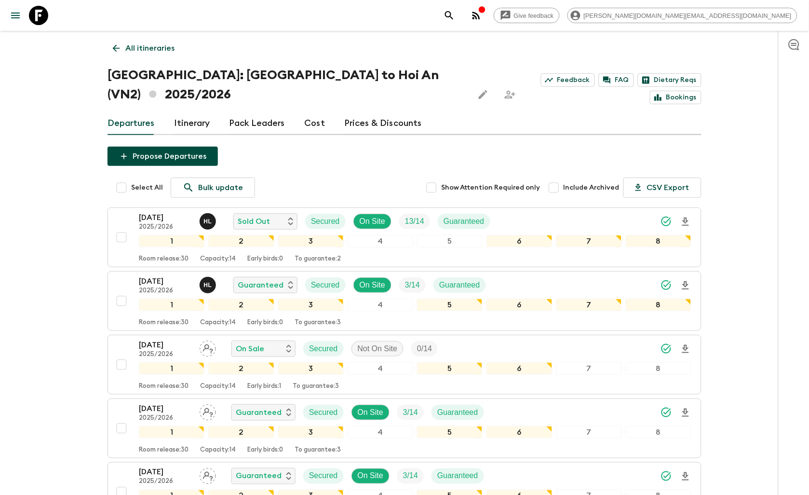
click at [305, 112] on link "Cost" at bounding box center [314, 123] width 21 height 23
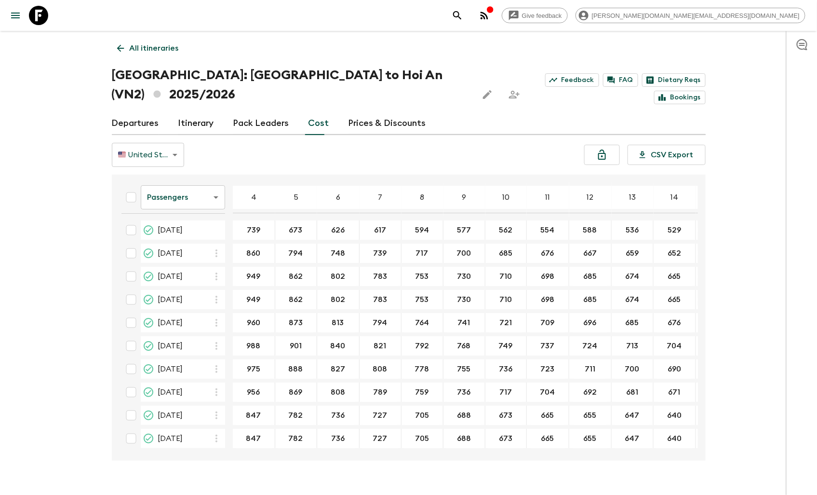
click at [132, 45] on p "All itineraries" at bounding box center [154, 48] width 49 height 12
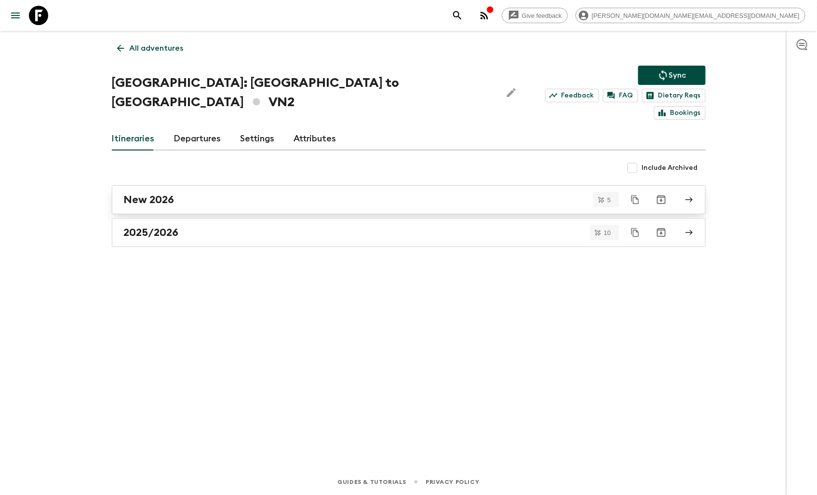
click at [222, 193] on div "New 2026" at bounding box center [399, 199] width 551 height 13
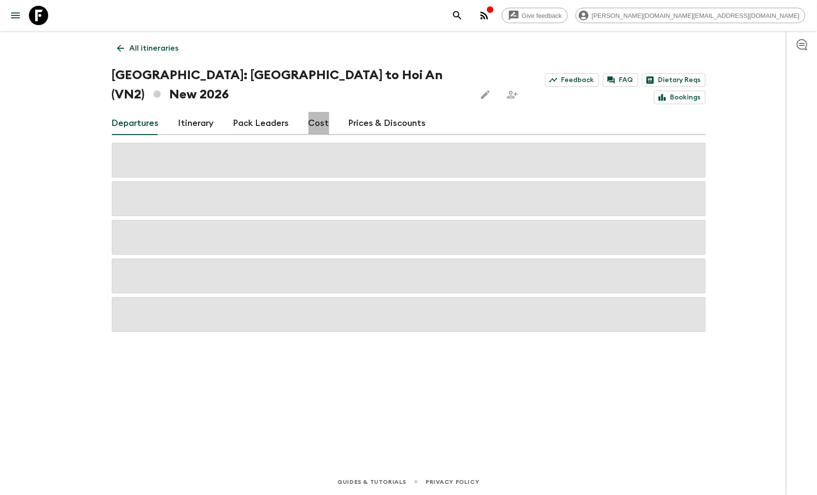
click at [312, 112] on link "Cost" at bounding box center [318, 123] width 21 height 23
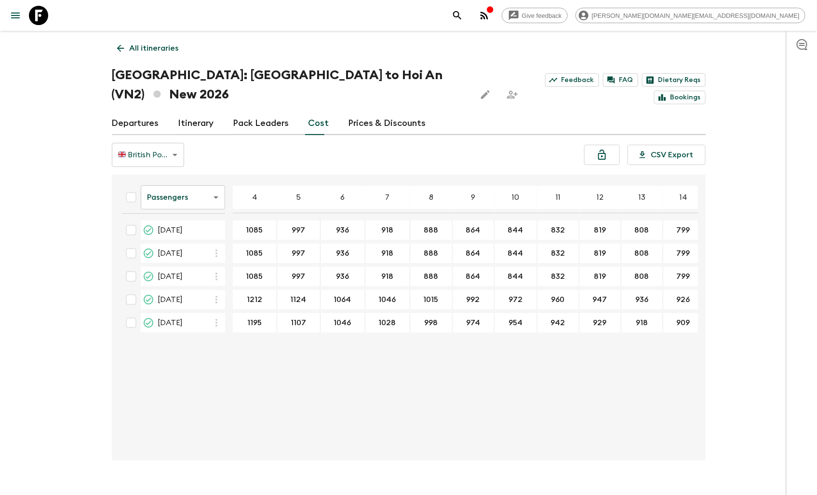
click at [165, 139] on body "Give feedback james.cm+1@flashpack.com All itineraries Vietnam: Hanoi to Hoi An…" at bounding box center [408, 256] width 817 height 513
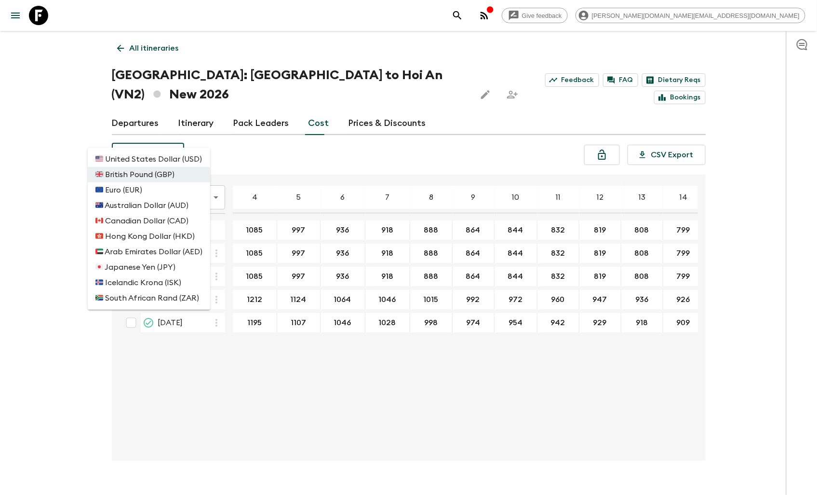
click at [142, 162] on li "🇺🇸 United States Dollar (USD)" at bounding box center [149, 158] width 122 height 15
type input "USD"
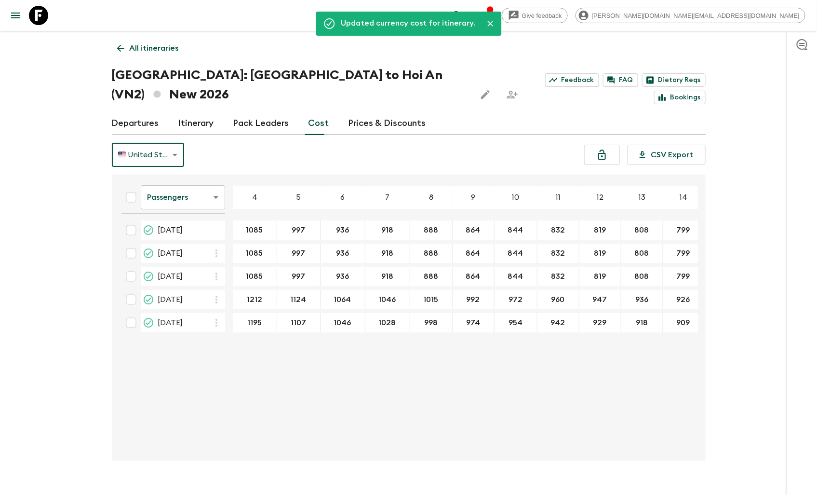
click at [35, 15] on icon at bounding box center [38, 15] width 19 height 19
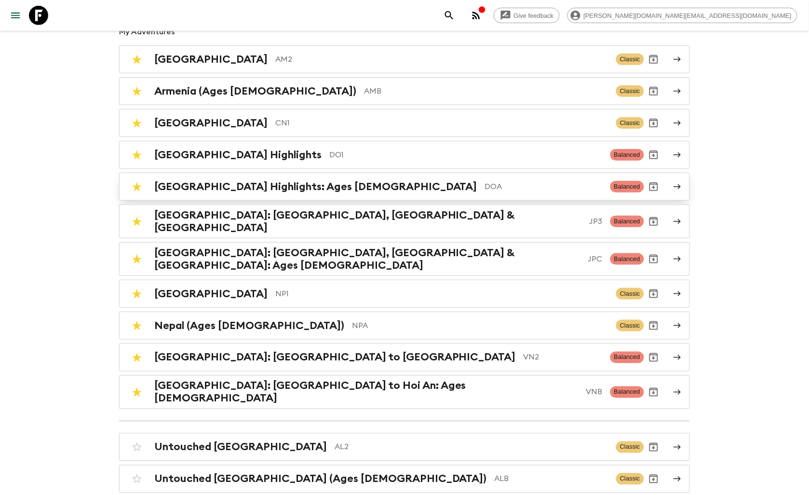
scroll to position [107, 0]
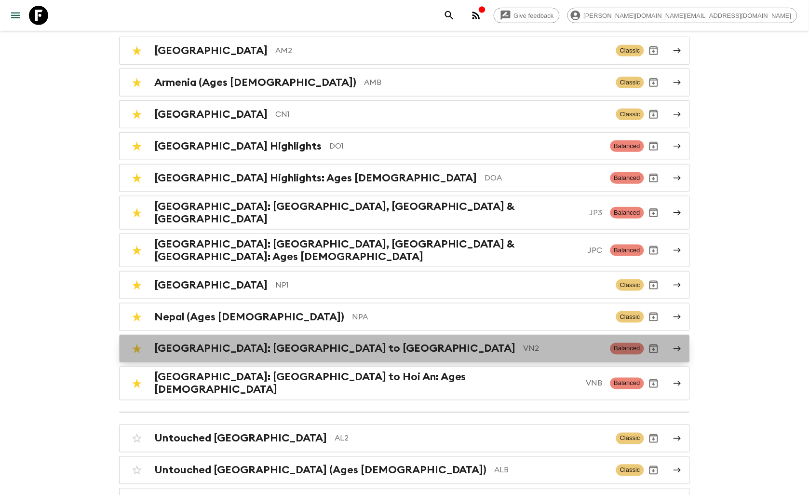
click at [523, 343] on p "VN2" at bounding box center [562, 349] width 79 height 12
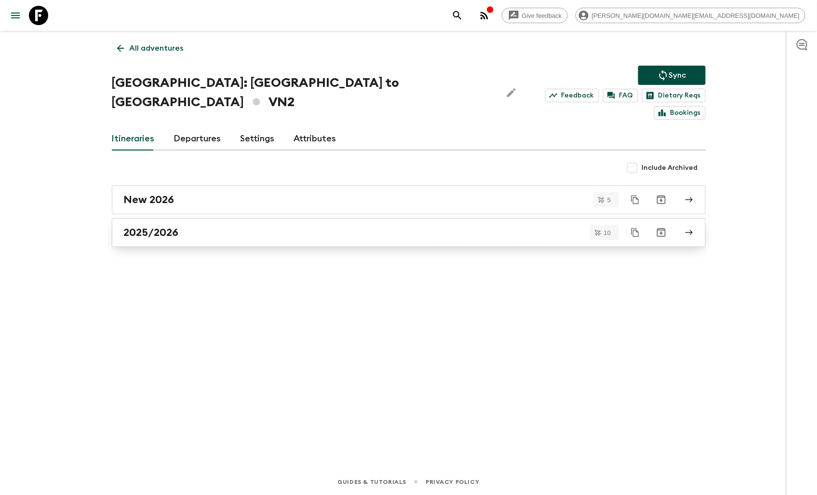
click at [167, 226] on h2 "2025/2026" at bounding box center [151, 232] width 55 height 13
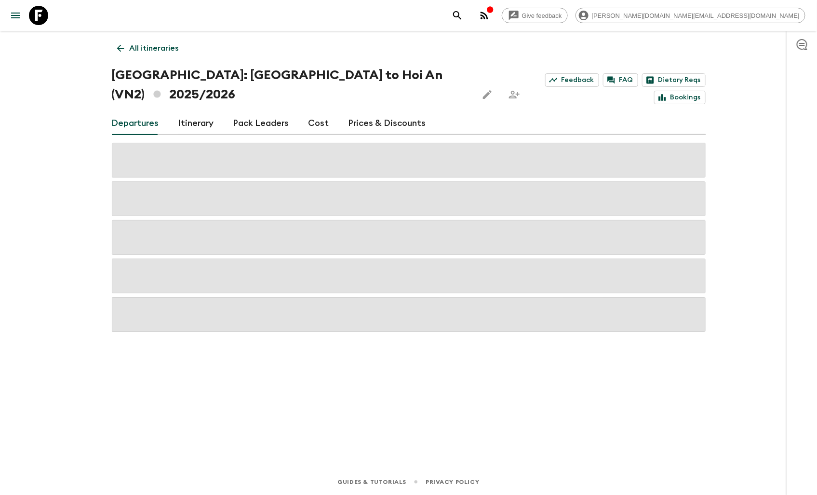
click at [314, 112] on link "Cost" at bounding box center [318, 123] width 21 height 23
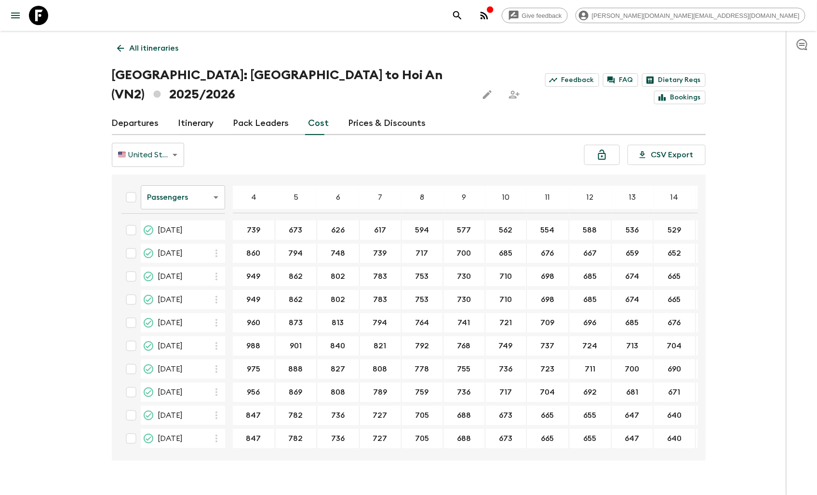
click at [40, 18] on icon at bounding box center [38, 15] width 19 height 19
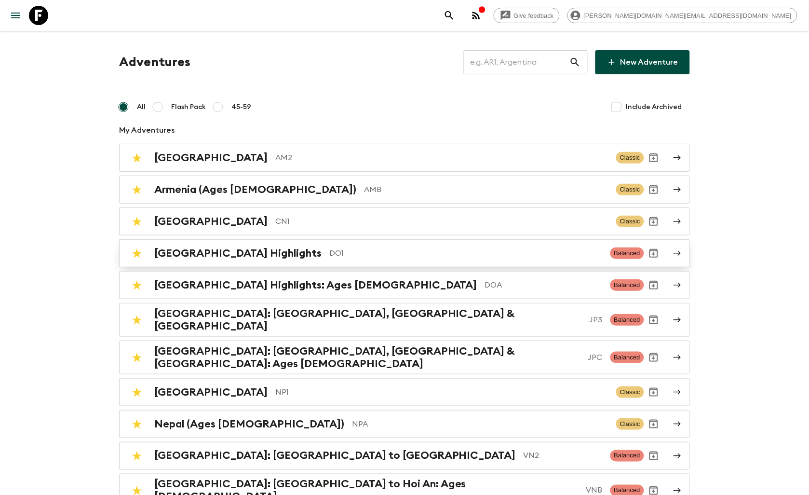
scroll to position [54, 0]
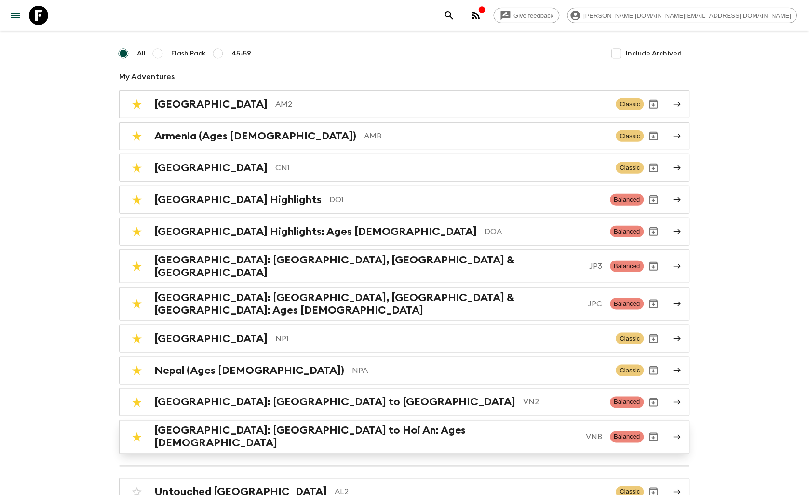
click at [288, 424] on h2 "Vietnam: Hanoi to Hoi An: Ages 45-59" at bounding box center [366, 436] width 424 height 25
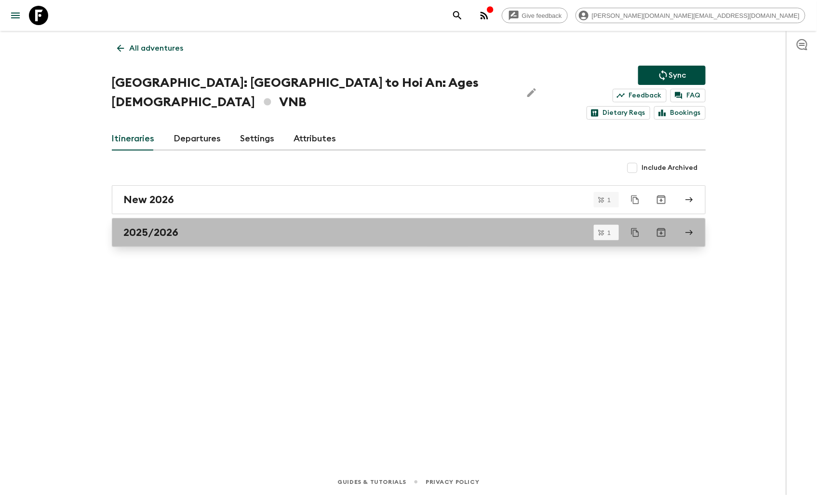
click at [162, 226] on h2 "2025/2026" at bounding box center [151, 232] width 55 height 13
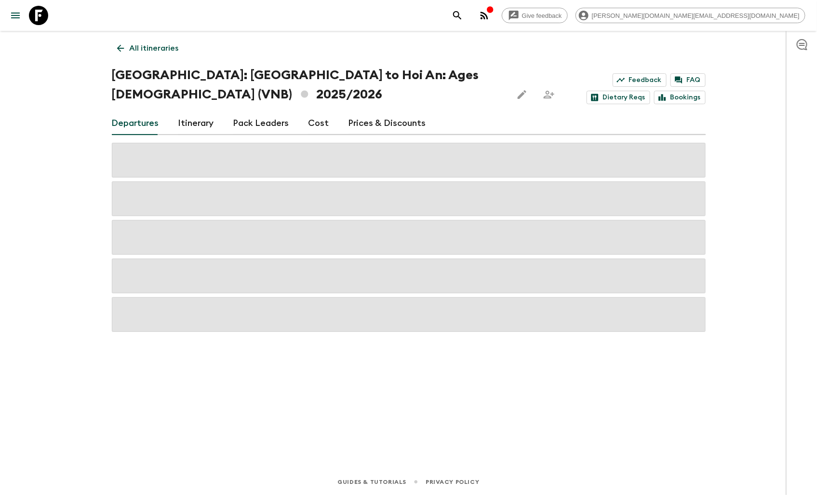
click at [316, 122] on link "Cost" at bounding box center [318, 123] width 21 height 23
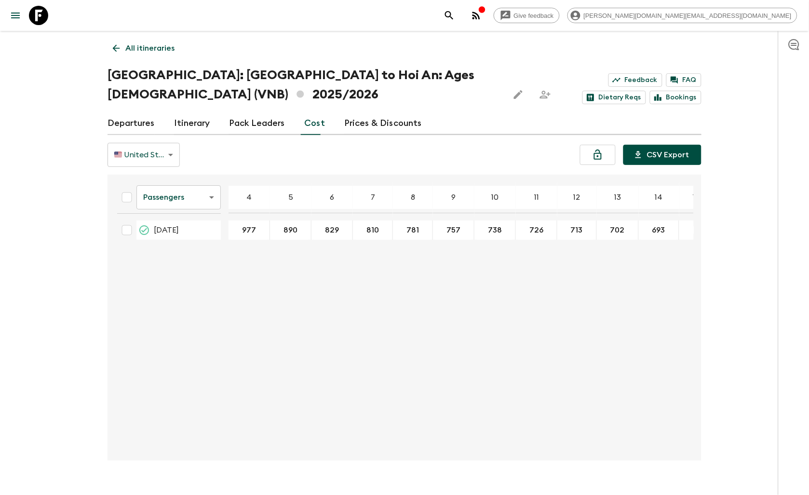
click at [658, 153] on button "CSV Export" at bounding box center [662, 155] width 78 height 20
click at [117, 47] on icon at bounding box center [116, 48] width 11 height 11
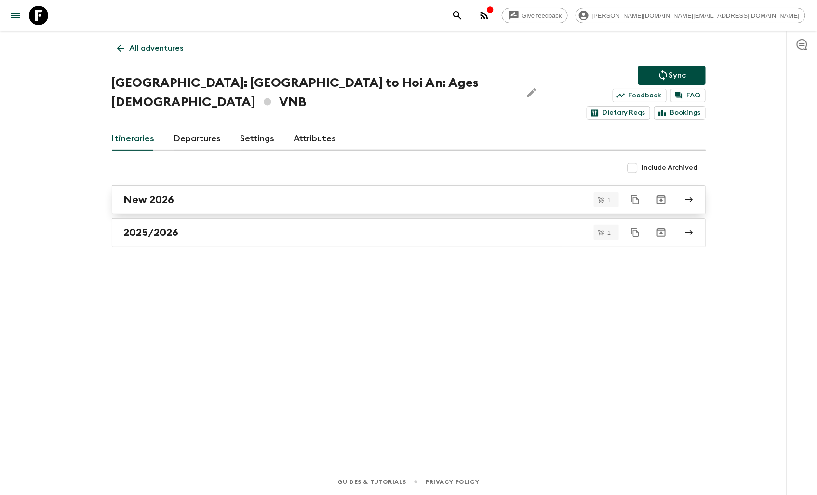
click at [167, 193] on h2 "New 2026" at bounding box center [149, 199] width 51 height 13
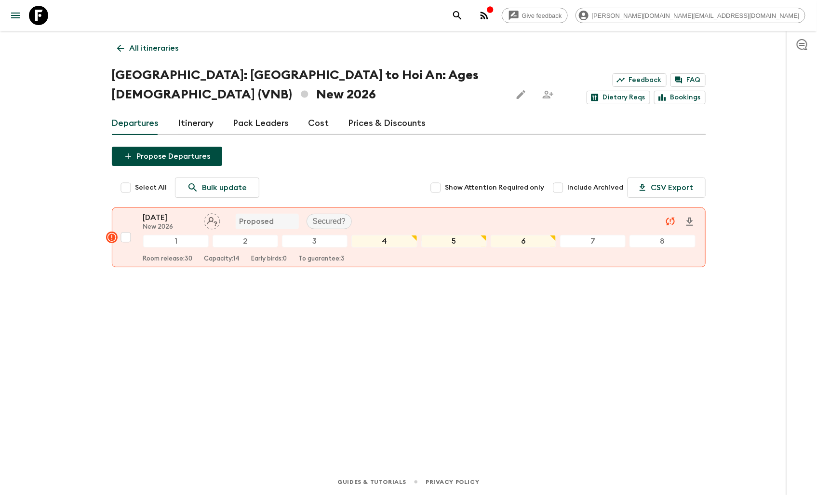
click at [312, 126] on link "Cost" at bounding box center [318, 123] width 21 height 23
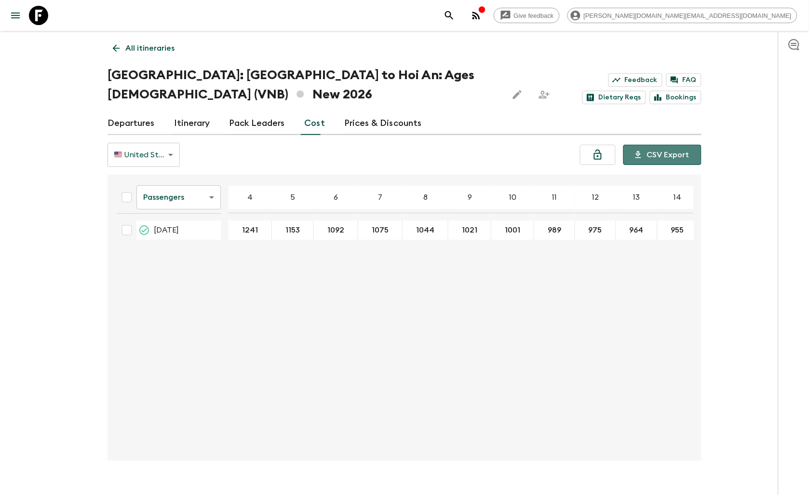
click at [673, 153] on button "CSV Export" at bounding box center [662, 155] width 78 height 20
click at [118, 45] on icon at bounding box center [116, 48] width 11 height 11
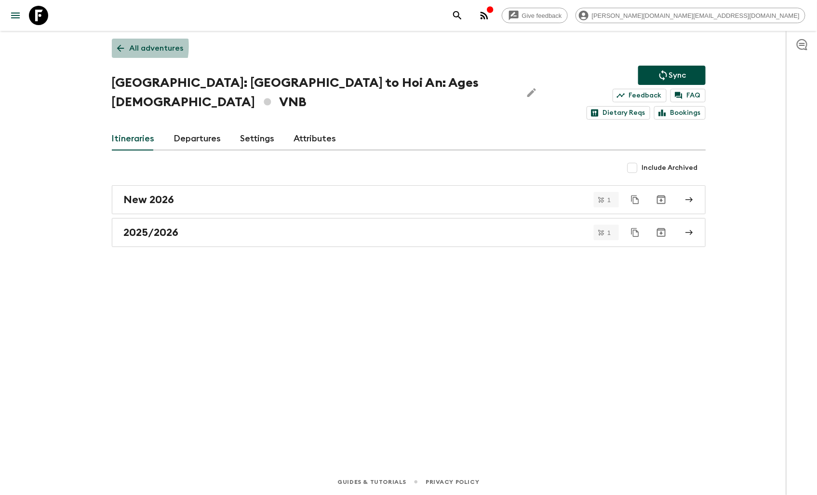
click at [123, 46] on icon at bounding box center [120, 48] width 11 height 11
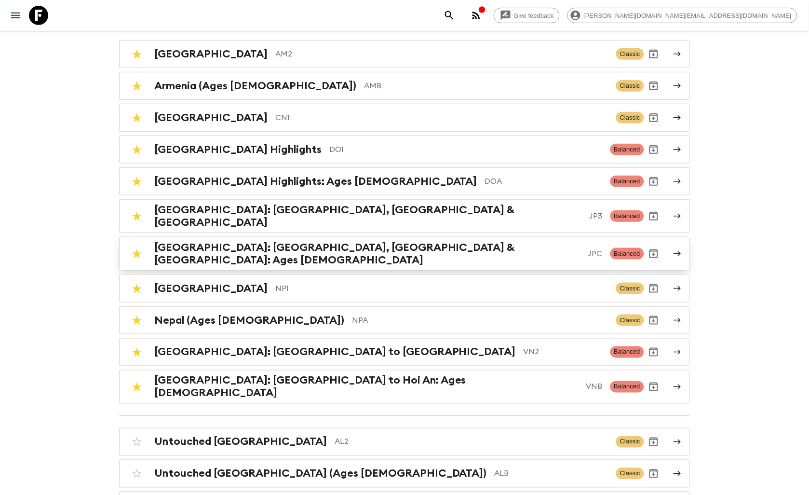
scroll to position [107, 0]
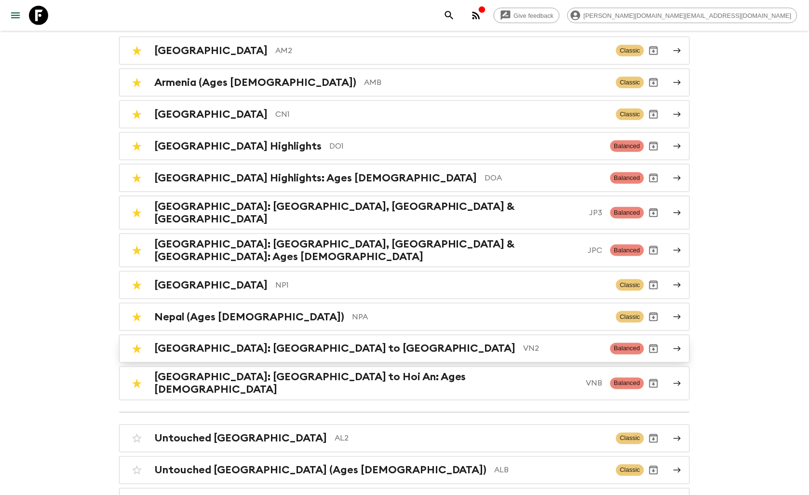
click at [280, 342] on h2 "Vietnam: Hanoi to Hoi An" at bounding box center [334, 348] width 361 height 13
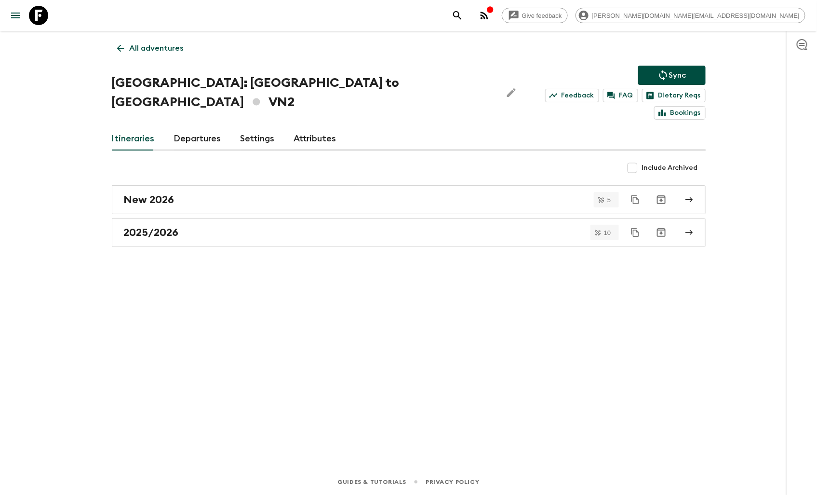
click at [121, 52] on icon at bounding box center [120, 48] width 11 height 11
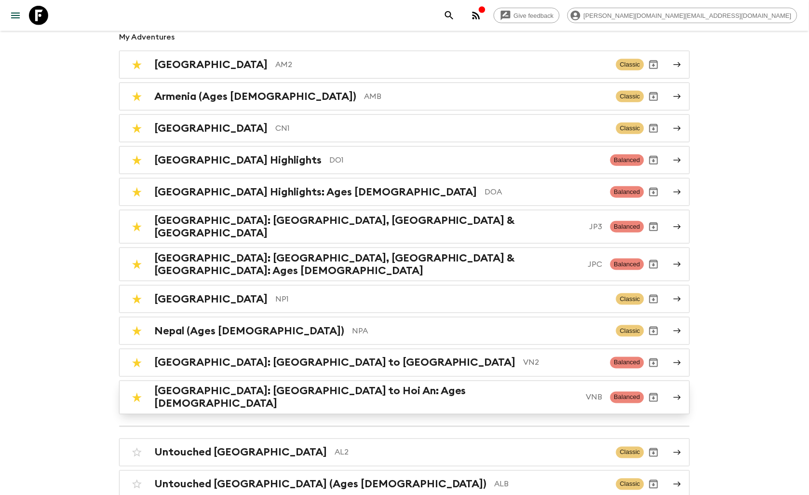
scroll to position [107, 0]
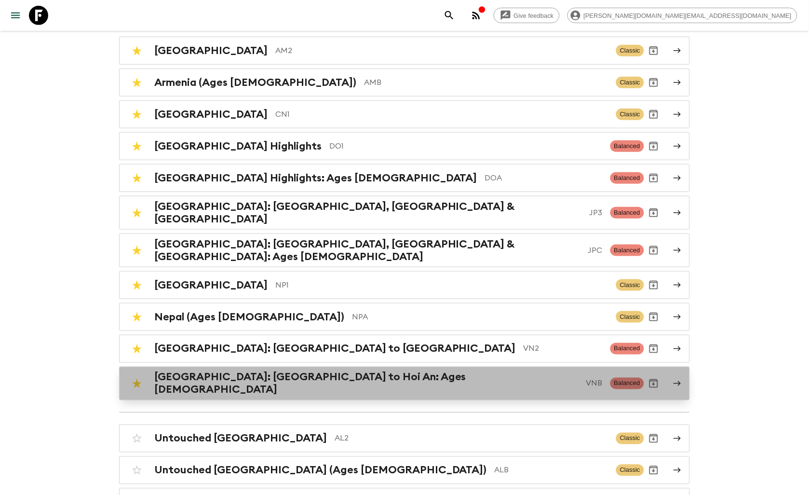
click at [317, 372] on h2 "Vietnam: Hanoi to Hoi An: Ages 45-59" at bounding box center [366, 383] width 424 height 25
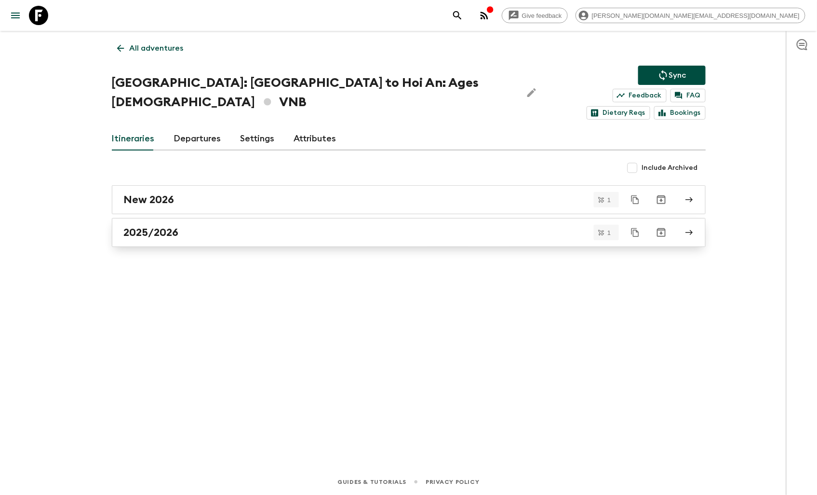
click at [167, 226] on h2 "2025/2026" at bounding box center [151, 232] width 55 height 13
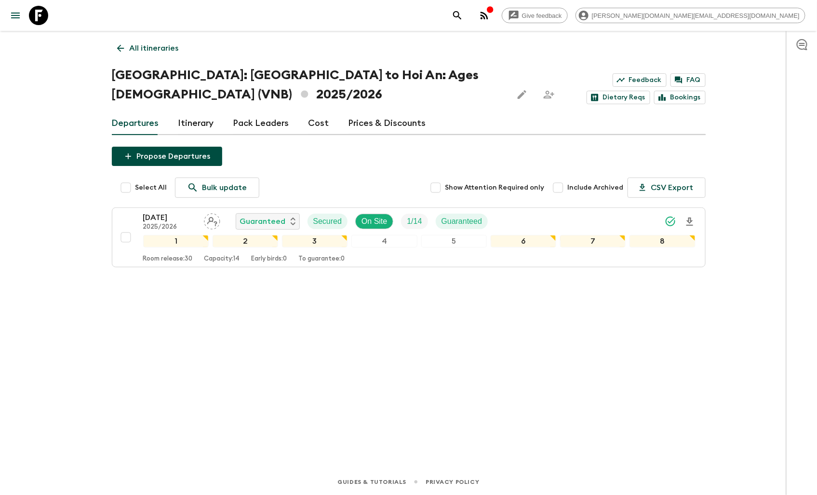
click at [320, 121] on link "Cost" at bounding box center [318, 123] width 21 height 23
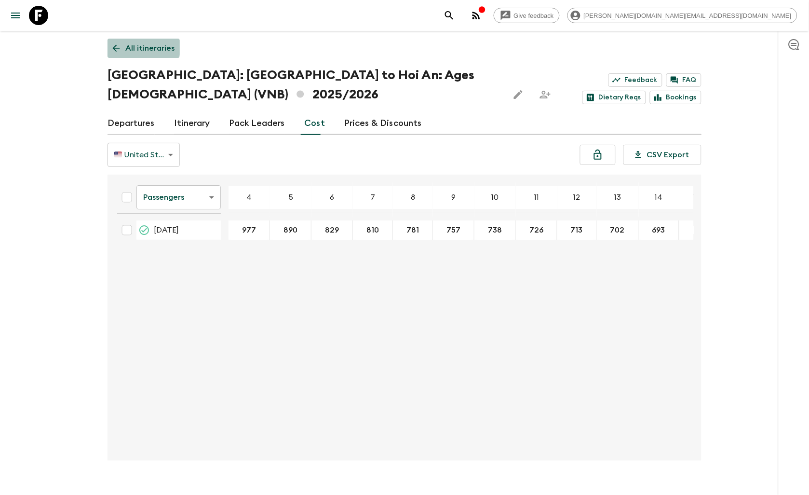
click at [118, 47] on icon at bounding box center [116, 48] width 11 height 11
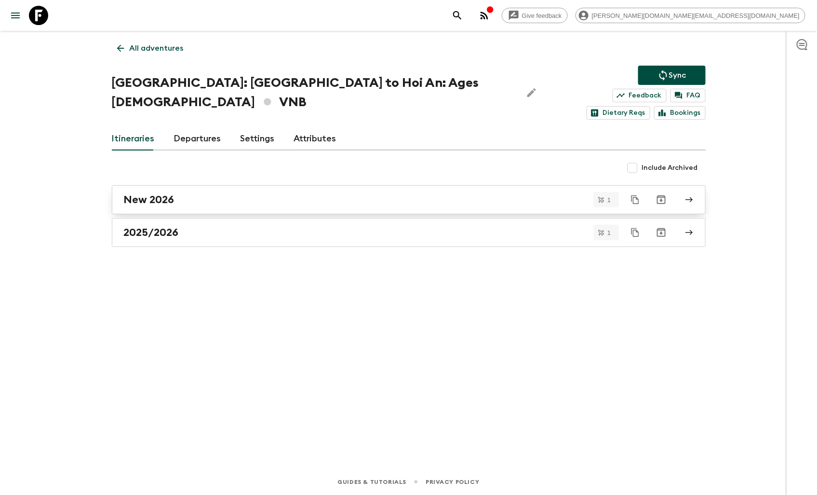
click at [186, 193] on div "New 2026" at bounding box center [399, 199] width 551 height 13
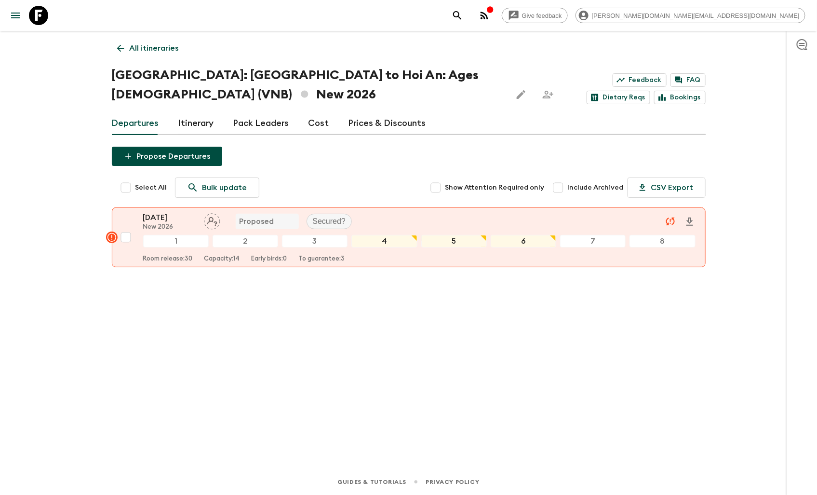
click at [311, 127] on link "Cost" at bounding box center [318, 123] width 21 height 23
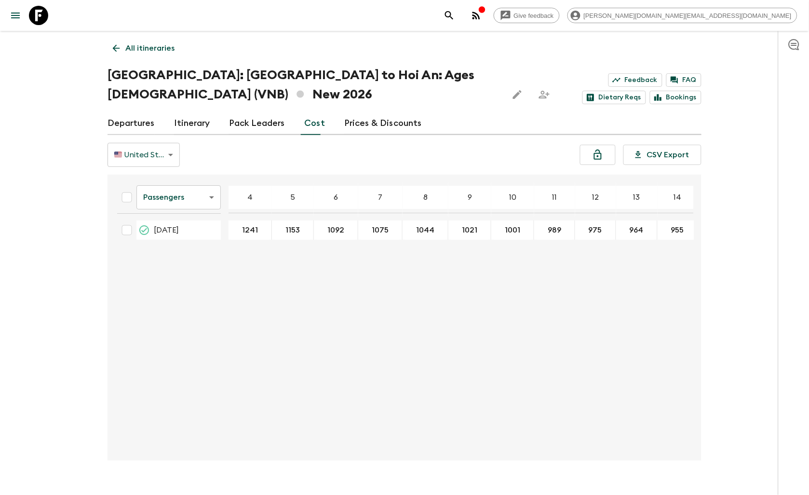
click at [111, 50] on icon at bounding box center [116, 48] width 11 height 11
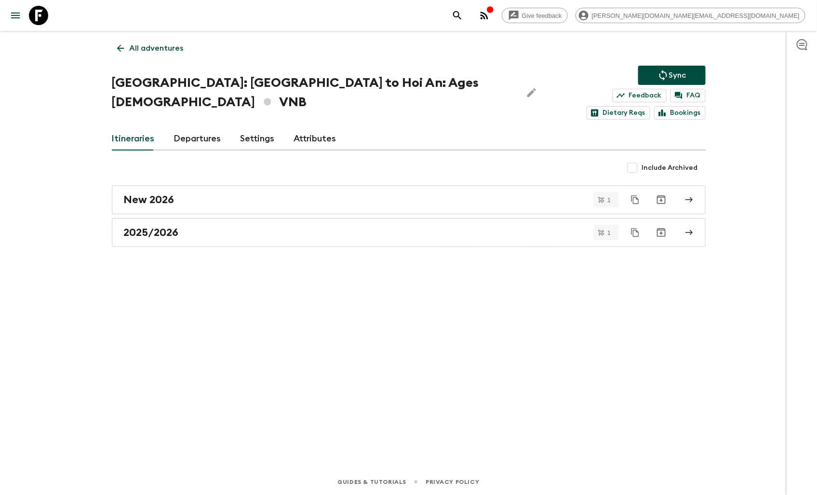
click at [119, 47] on icon at bounding box center [120, 48] width 7 height 7
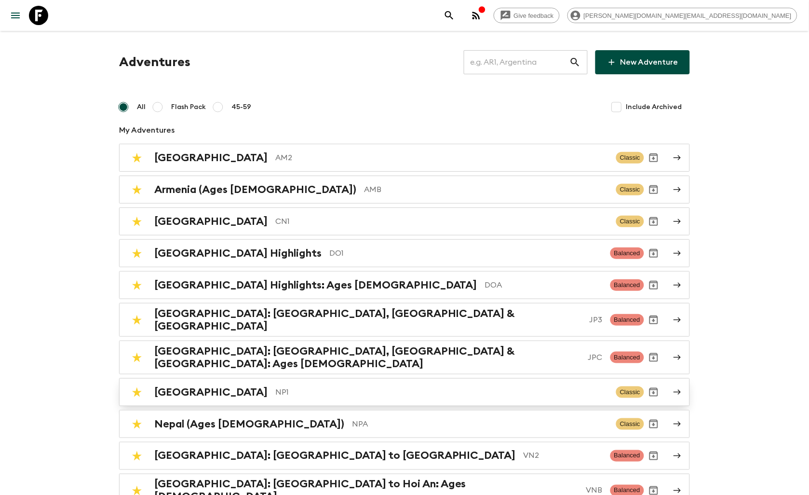
scroll to position [54, 0]
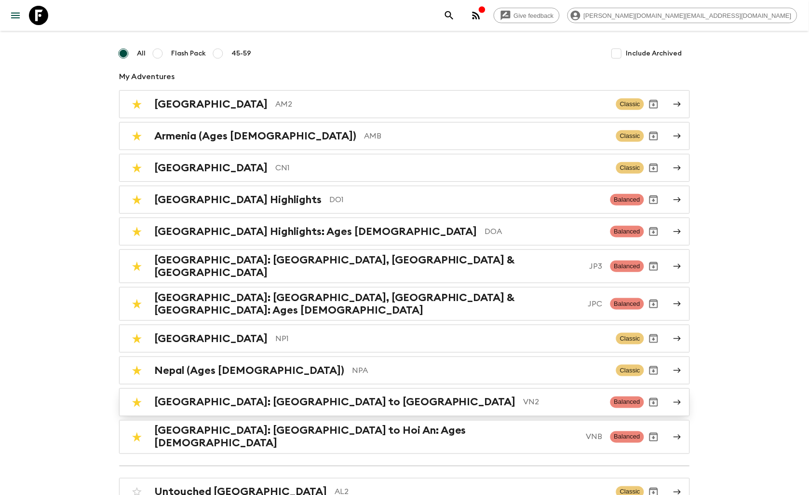
click at [523, 396] on p "VN2" at bounding box center [562, 402] width 79 height 12
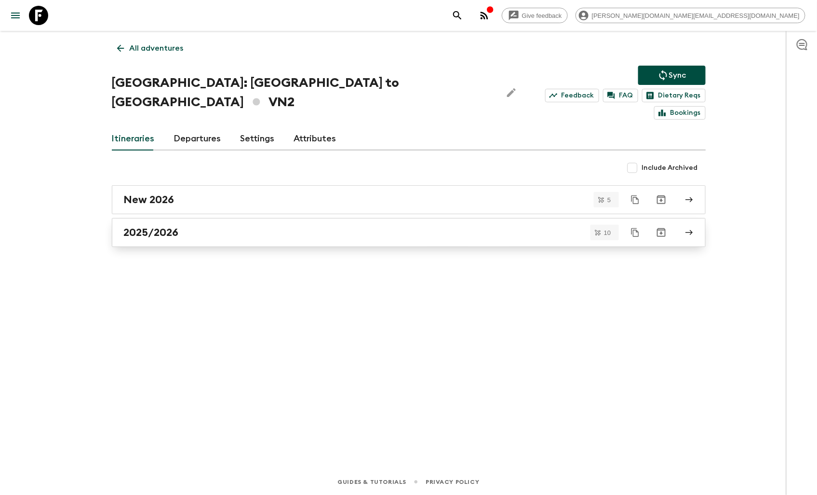
click at [196, 226] on div "2025/2026" at bounding box center [399, 232] width 551 height 13
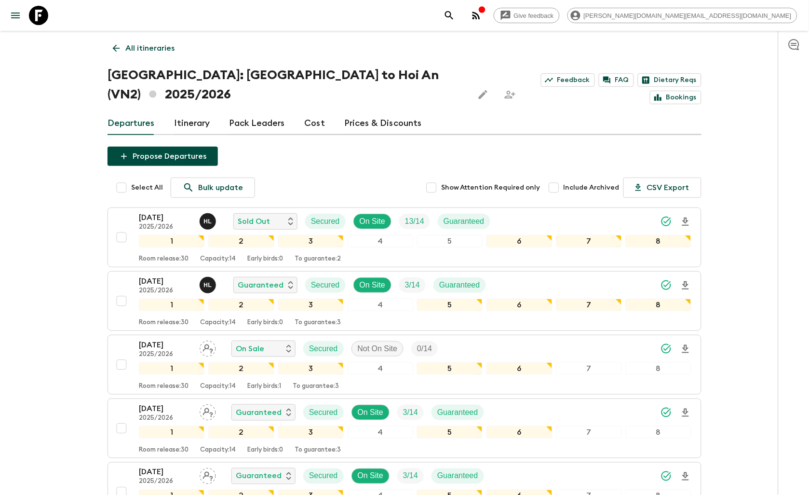
click at [320, 112] on link "Cost" at bounding box center [314, 123] width 21 height 23
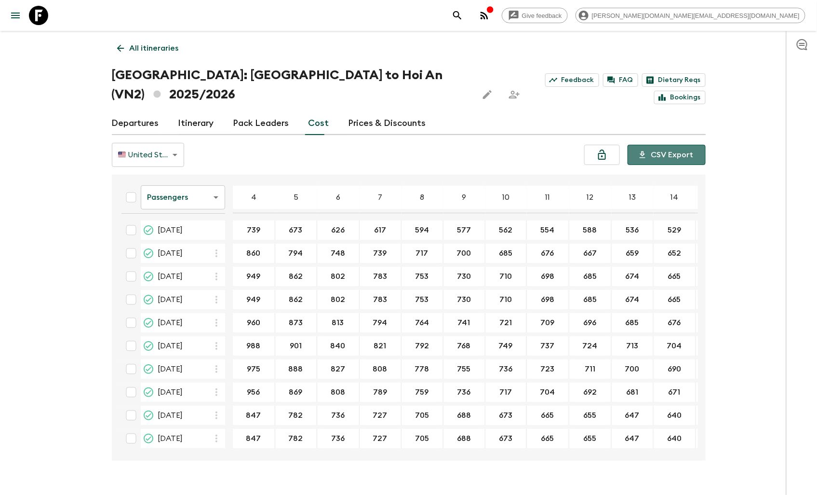
click at [686, 145] on button "CSV Export" at bounding box center [667, 155] width 78 height 20
click at [132, 47] on p "All itineraries" at bounding box center [154, 48] width 49 height 12
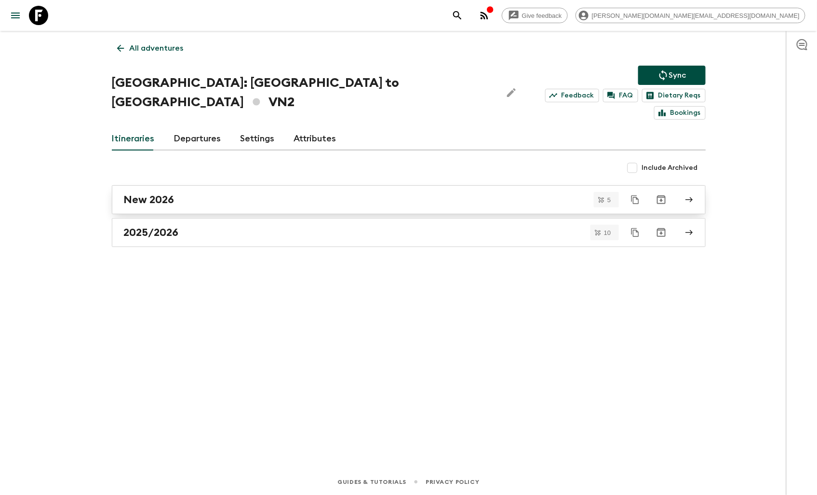
click at [175, 193] on div "New 2026" at bounding box center [399, 199] width 551 height 13
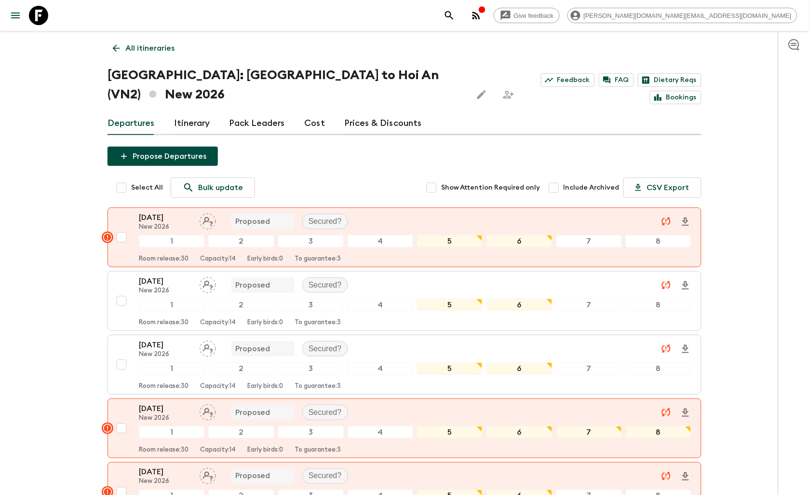
click at [312, 112] on link "Cost" at bounding box center [314, 123] width 21 height 23
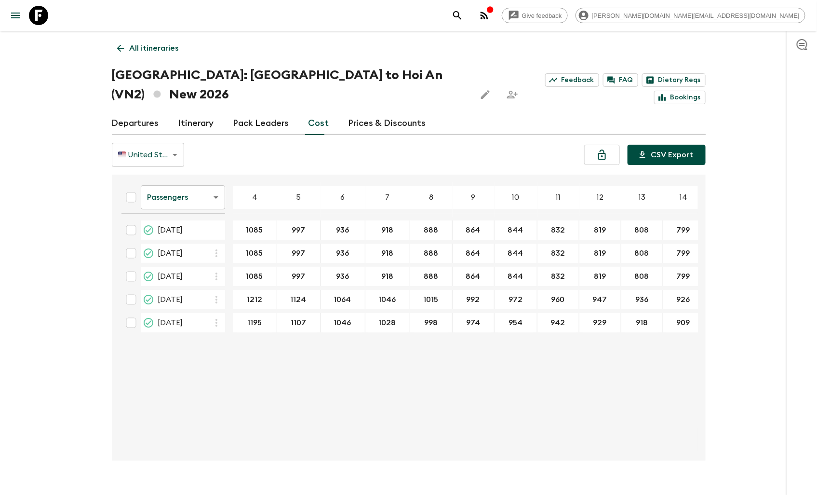
click at [678, 145] on button "CSV Export" at bounding box center [667, 155] width 78 height 20
